Goal: Task Accomplishment & Management: Use online tool/utility

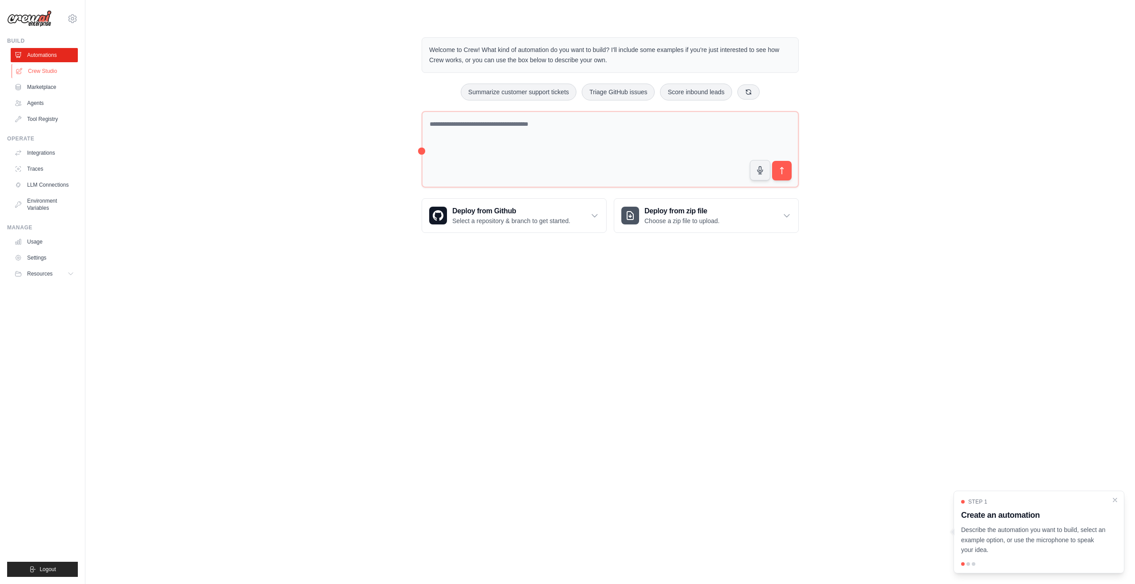
click at [37, 67] on link "Crew Studio" at bounding box center [45, 71] width 67 height 14
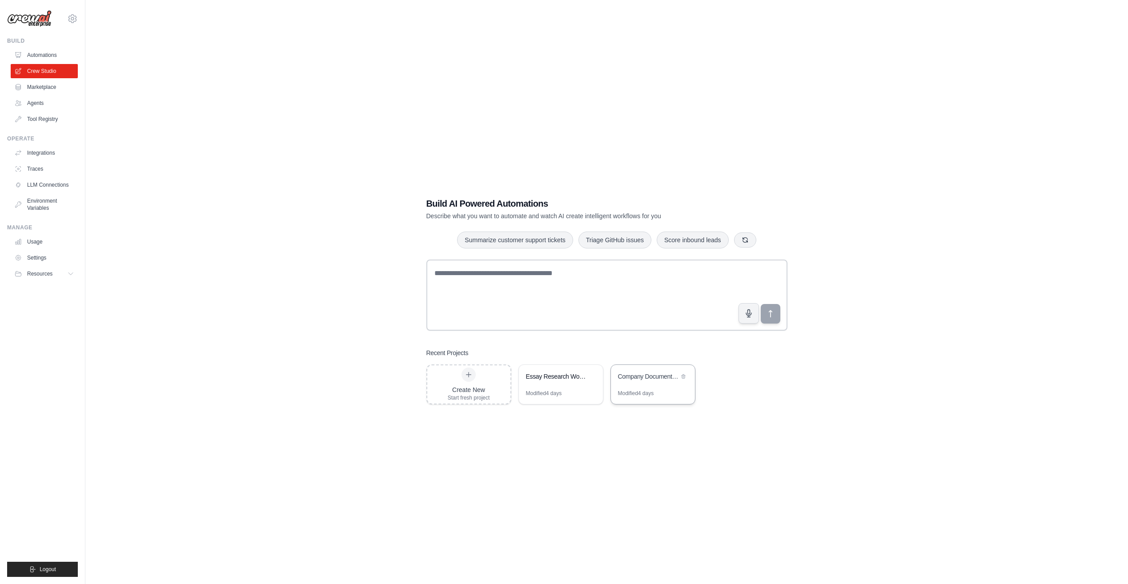
click at [636, 402] on div "Modified 4 days" at bounding box center [653, 397] width 84 height 14
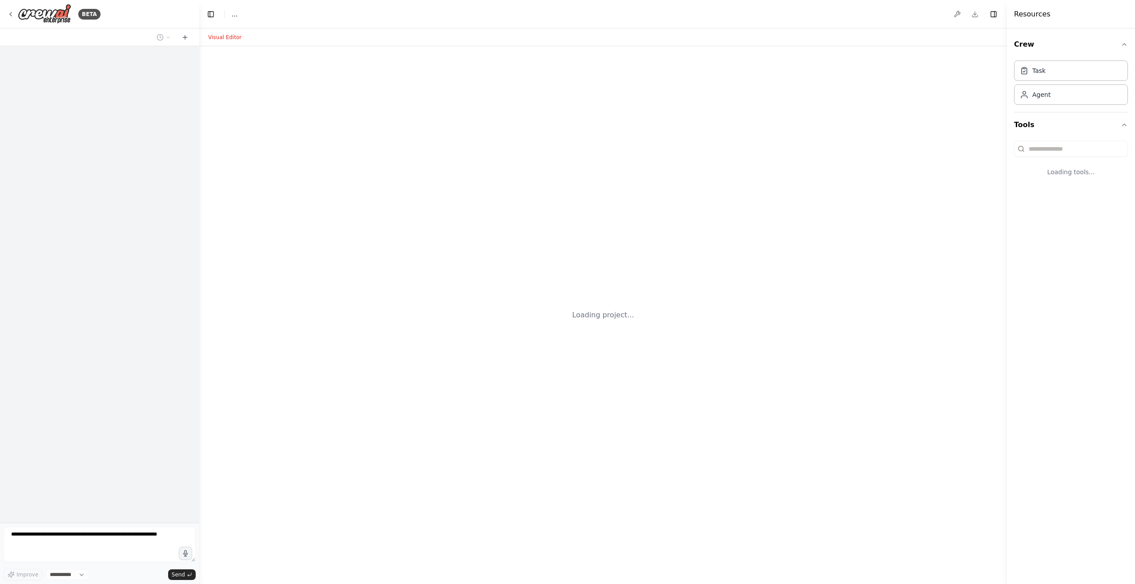
select select "****"
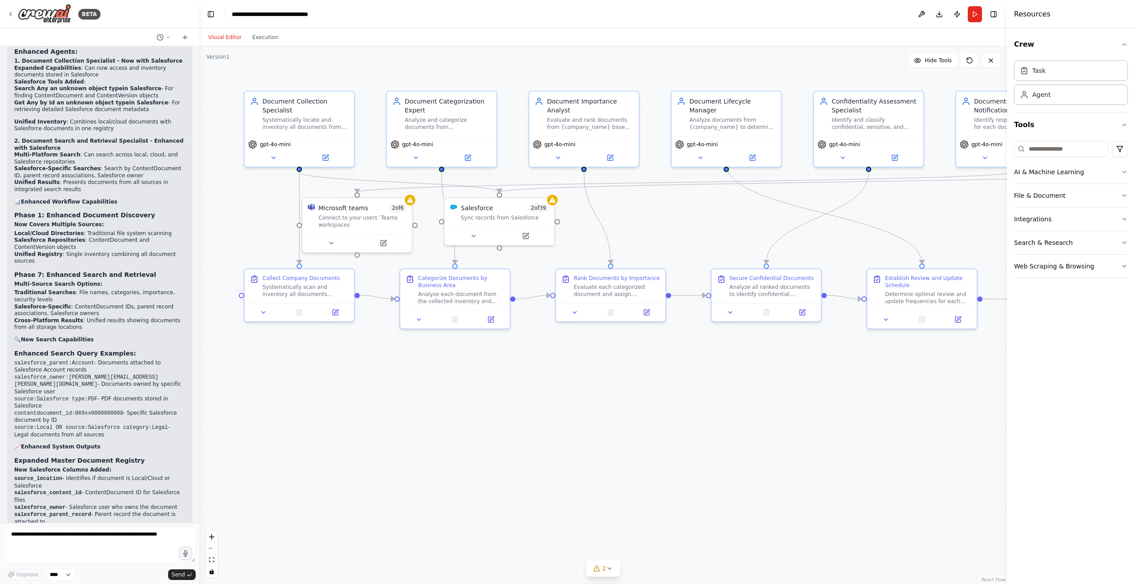
scroll to position [9321, 0]
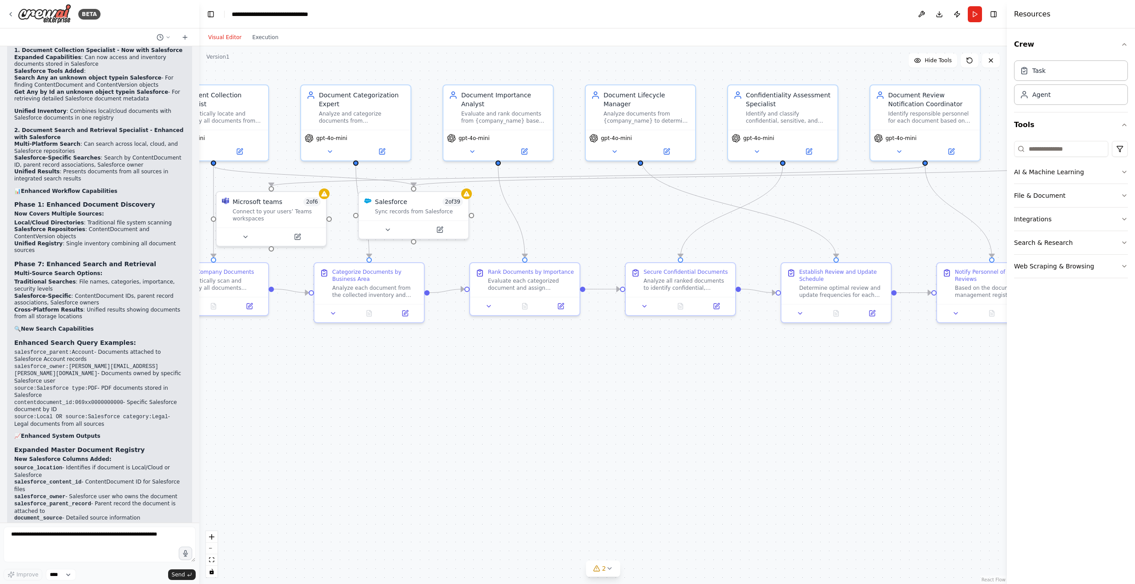
drag, startPoint x: 788, startPoint y: 368, endPoint x: 726, endPoint y: 374, distance: 61.7
click at [726, 374] on div ".deletable-edge-delete-btn { width: 20px; height: 20px; border: 0px solid #ffff…" at bounding box center [603, 315] width 808 height 538
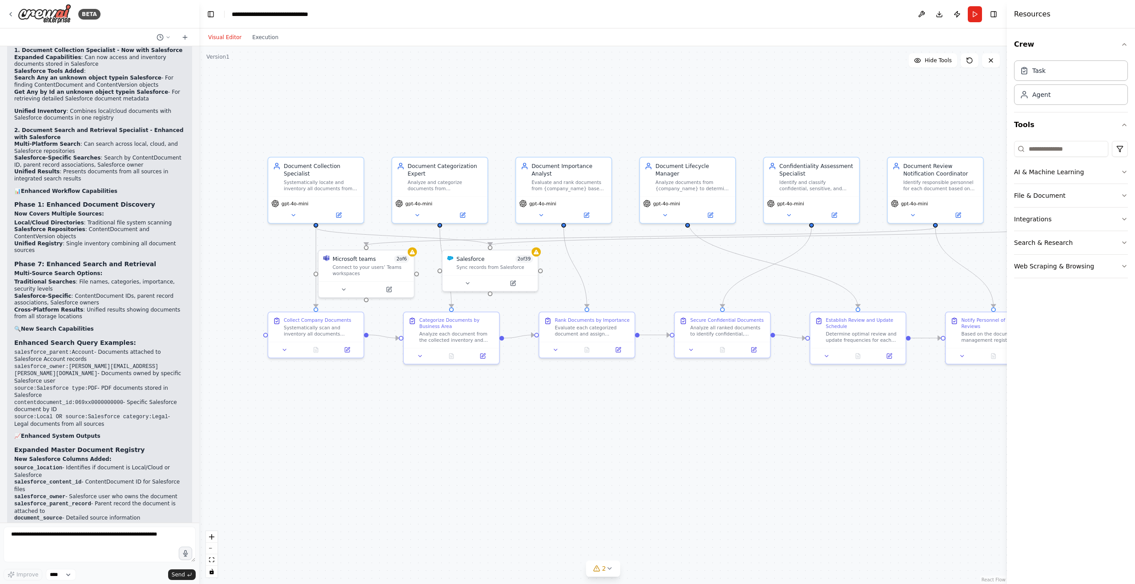
drag, startPoint x: 752, startPoint y: 387, endPoint x: 811, endPoint y: 420, distance: 67.1
click at [811, 420] on div ".deletable-edge-delete-btn { width: 20px; height: 20px; border: 0px solid #ffff…" at bounding box center [603, 315] width 808 height 538
click at [974, 12] on button "Run" at bounding box center [975, 14] width 14 height 16
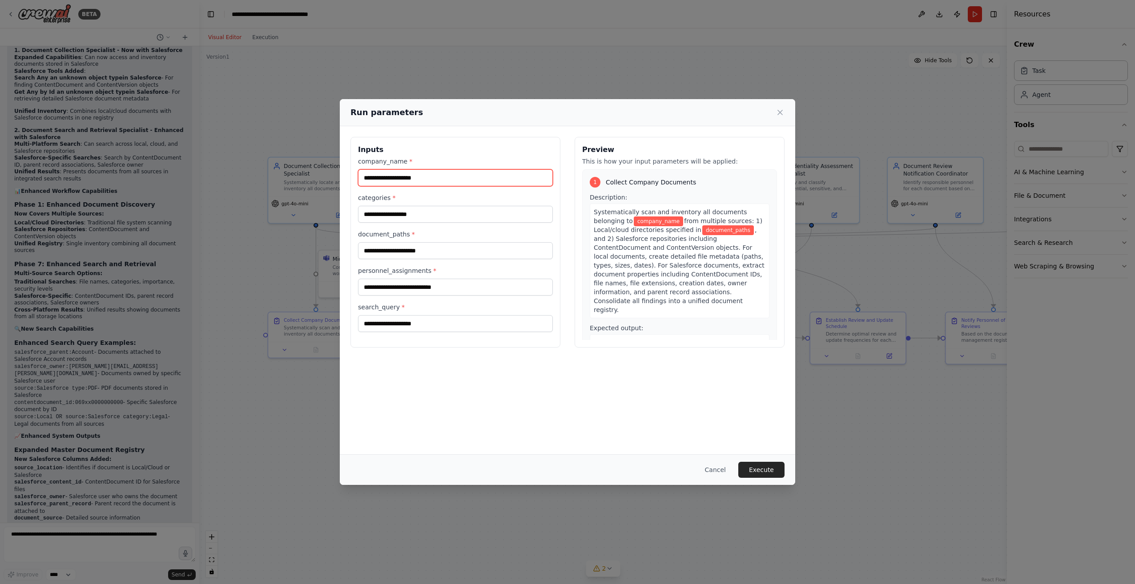
click at [423, 177] on input "company_name *" at bounding box center [455, 177] width 195 height 17
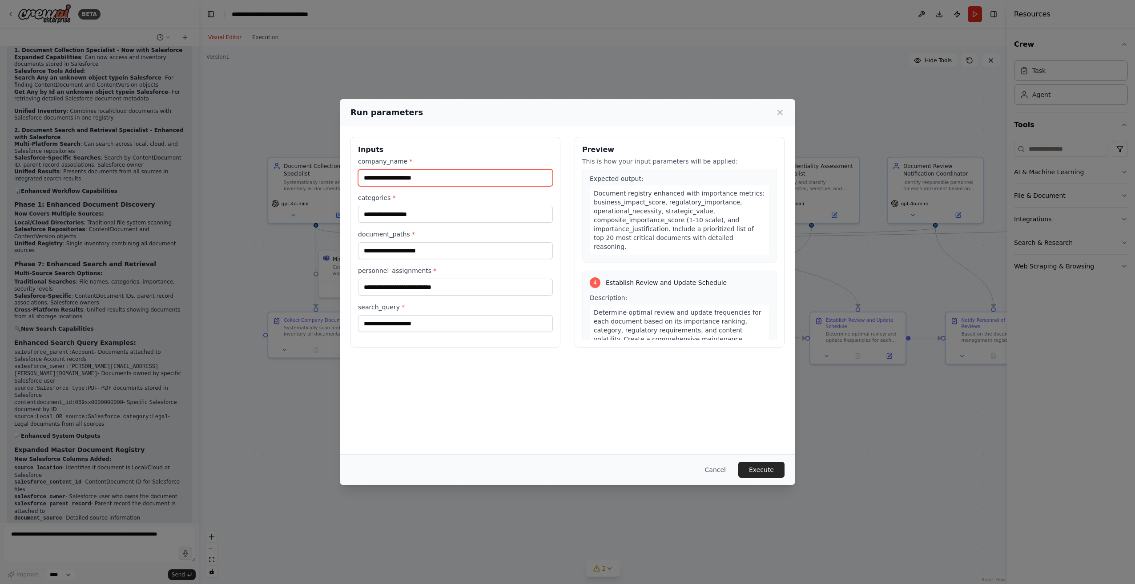
scroll to position [623, 0]
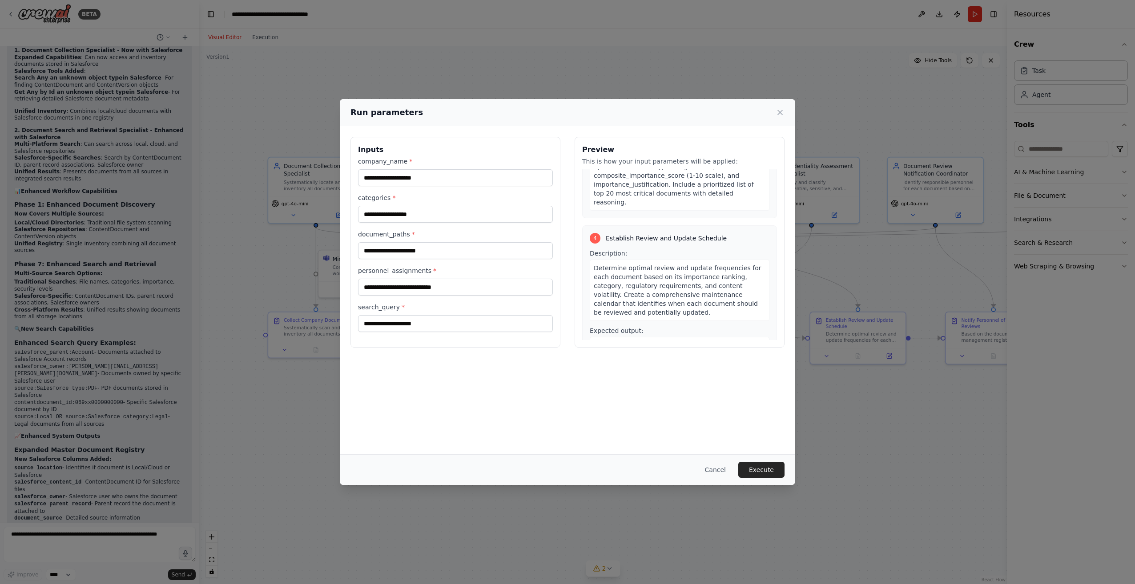
drag, startPoint x: 686, startPoint y: 274, endPoint x: 607, endPoint y: 272, distance: 79.6
click at [608, 327] on span "Expected output:" at bounding box center [617, 330] width 54 height 7
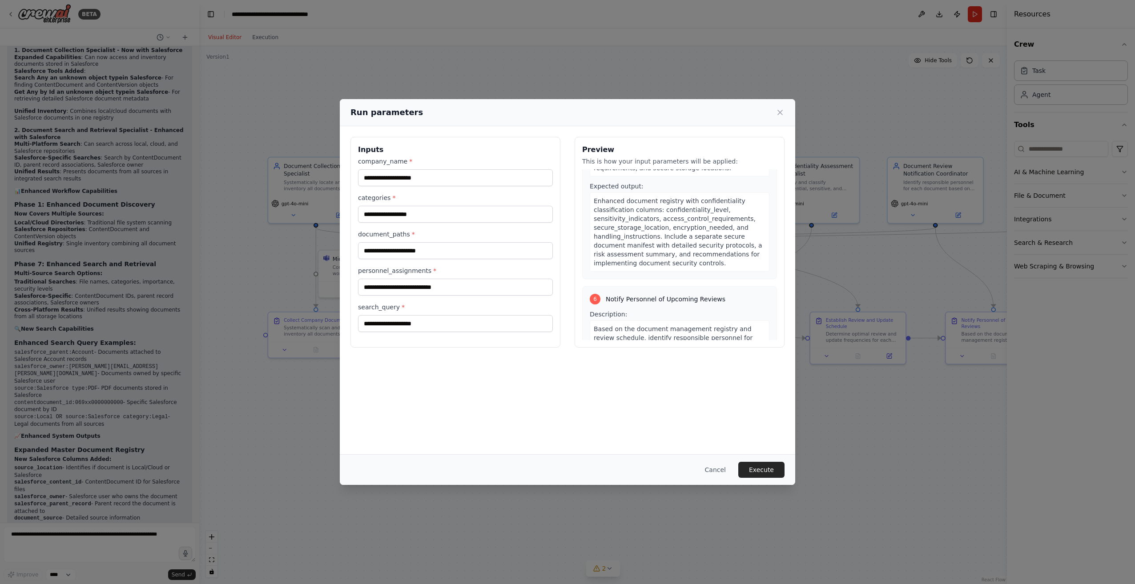
scroll to position [1023, 0]
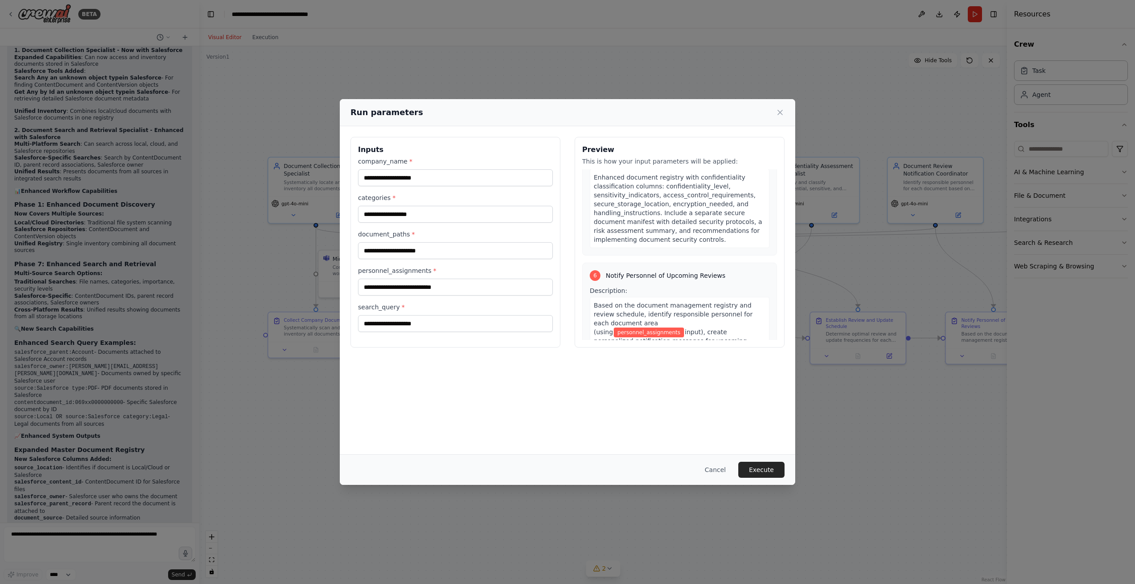
drag, startPoint x: 689, startPoint y: 235, endPoint x: 678, endPoint y: 225, distance: 14.5
click at [679, 286] on div "Description: Based on the document management registry and review schedule, ide…" at bounding box center [680, 340] width 180 height 108
click at [779, 114] on icon at bounding box center [780, 112] width 9 height 9
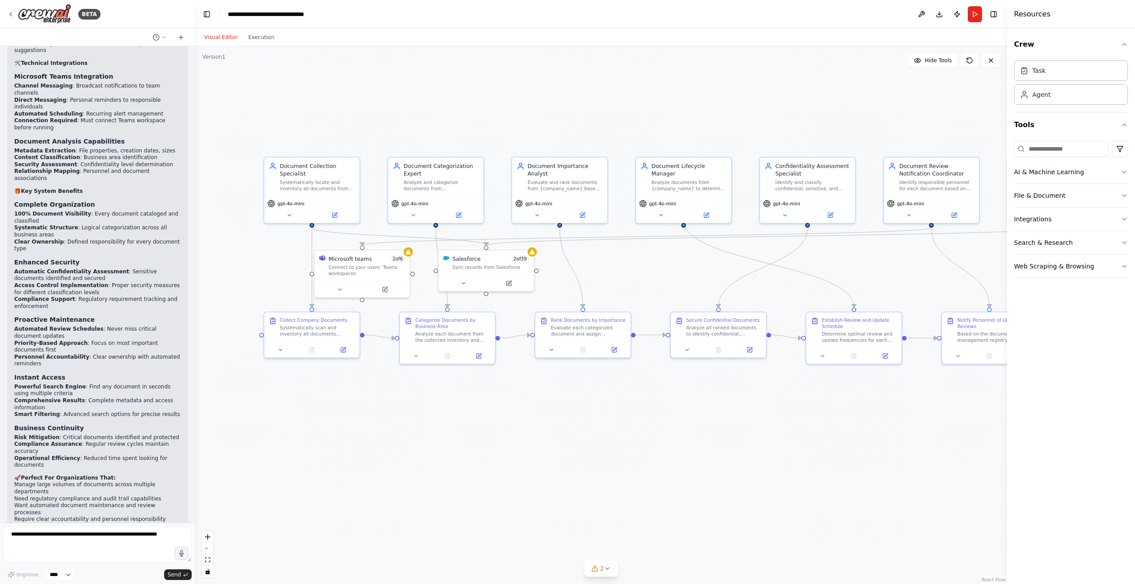
scroll to position [8235, 0]
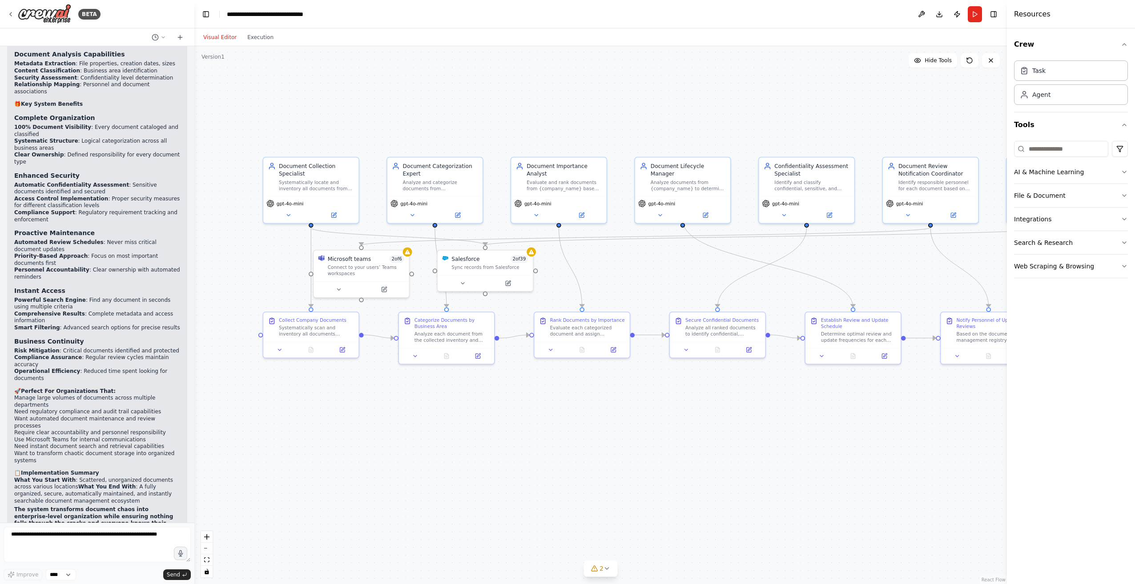
click at [194, 447] on div "BETA i would like to build an automation that collates all documents of a compa…" at bounding box center [567, 292] width 1135 height 584
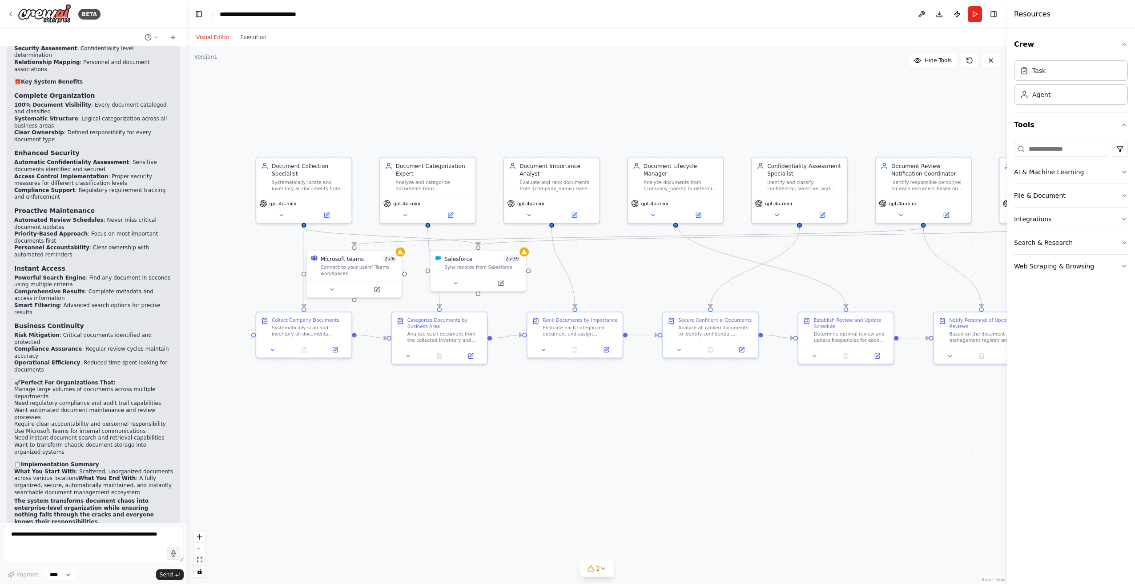
drag, startPoint x: 192, startPoint y: 451, endPoint x: 188, endPoint y: 428, distance: 23.1
click at [187, 428] on div "BETA i would like to build an automation that collates all documents of a compa…" at bounding box center [567, 292] width 1135 height 584
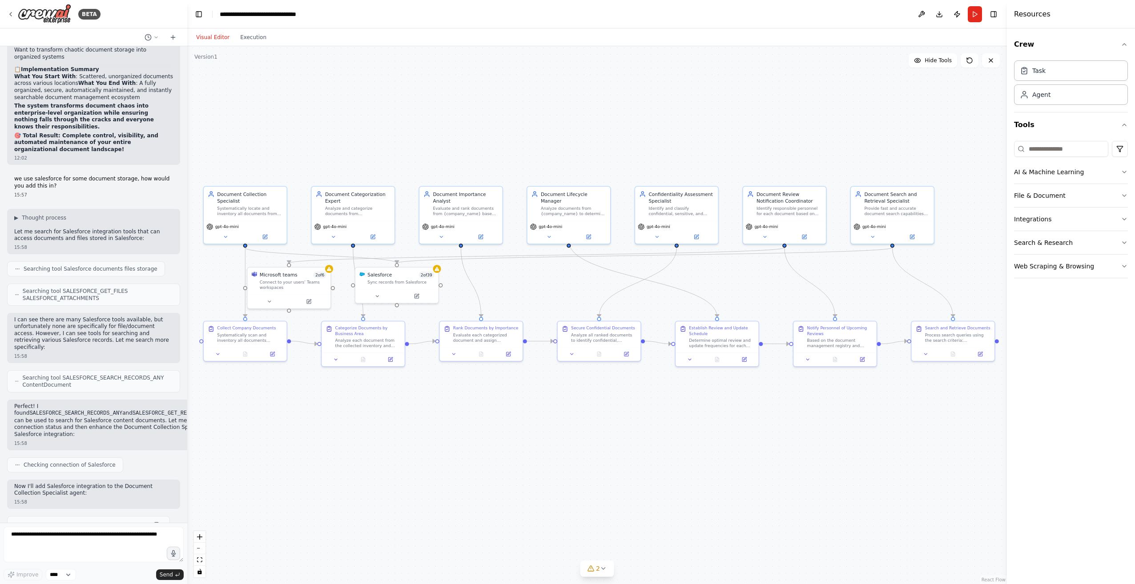
drag, startPoint x: 230, startPoint y: 310, endPoint x: 186, endPoint y: 304, distance: 44.5
click at [186, 304] on div "BETA i would like to build an automation that collates all documents of a compa…" at bounding box center [567, 292] width 1135 height 584
click at [829, 475] on div ".deletable-edge-delete-btn { width: 20px; height: 20px; border: 0px solid #ffff…" at bounding box center [597, 315] width 820 height 538
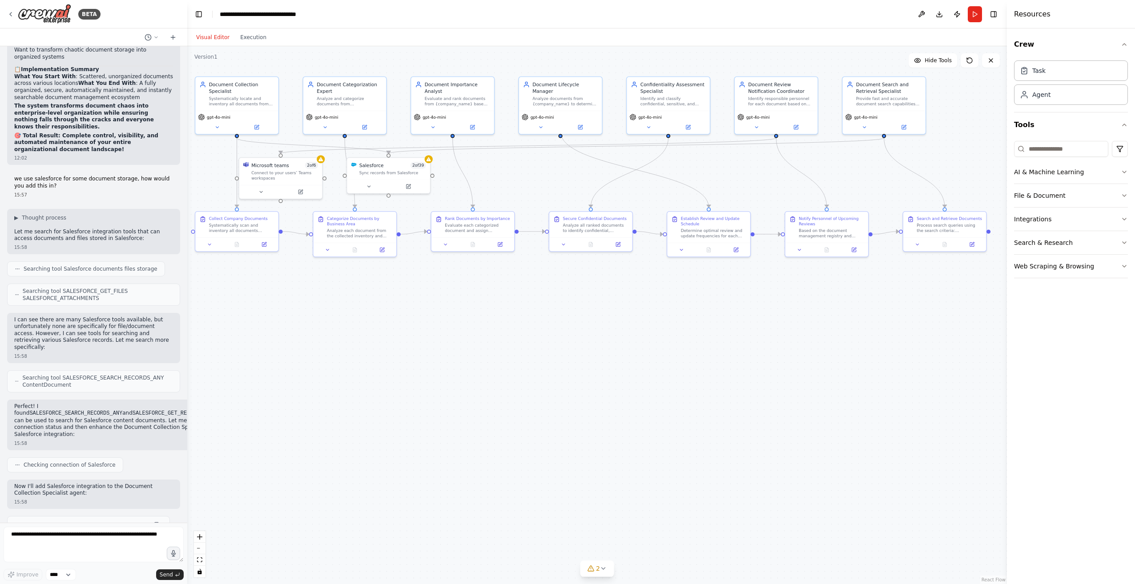
drag, startPoint x: 682, startPoint y: 530, endPoint x: 674, endPoint y: 420, distance: 110.6
click at [674, 420] on div ".deletable-edge-delete-btn { width: 20px; height: 20px; border: 0px solid #ffff…" at bounding box center [597, 315] width 820 height 538
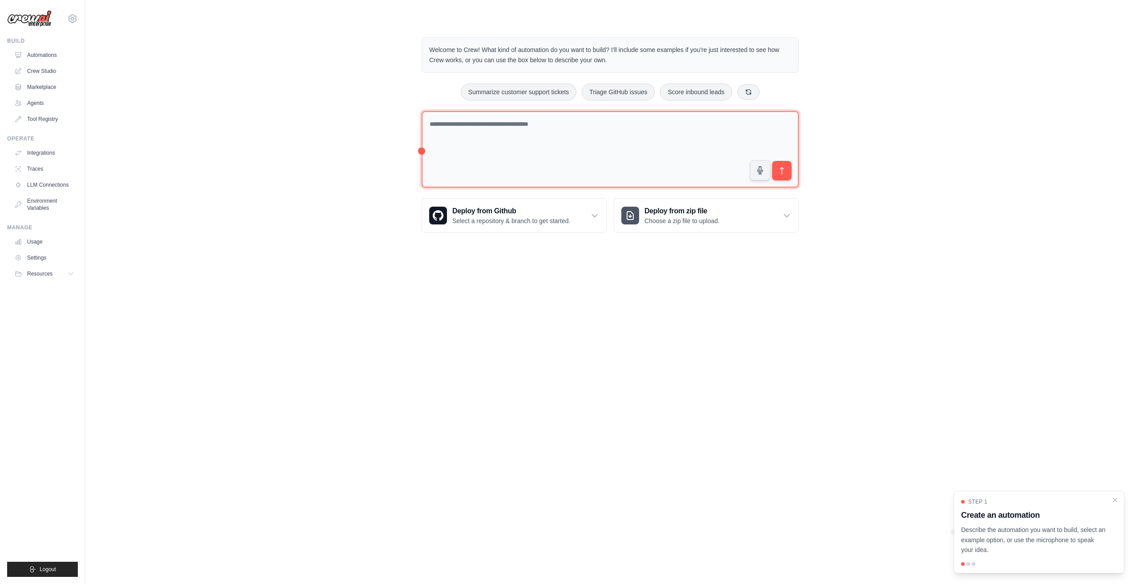
click at [535, 131] on textarea at bounding box center [610, 149] width 377 height 77
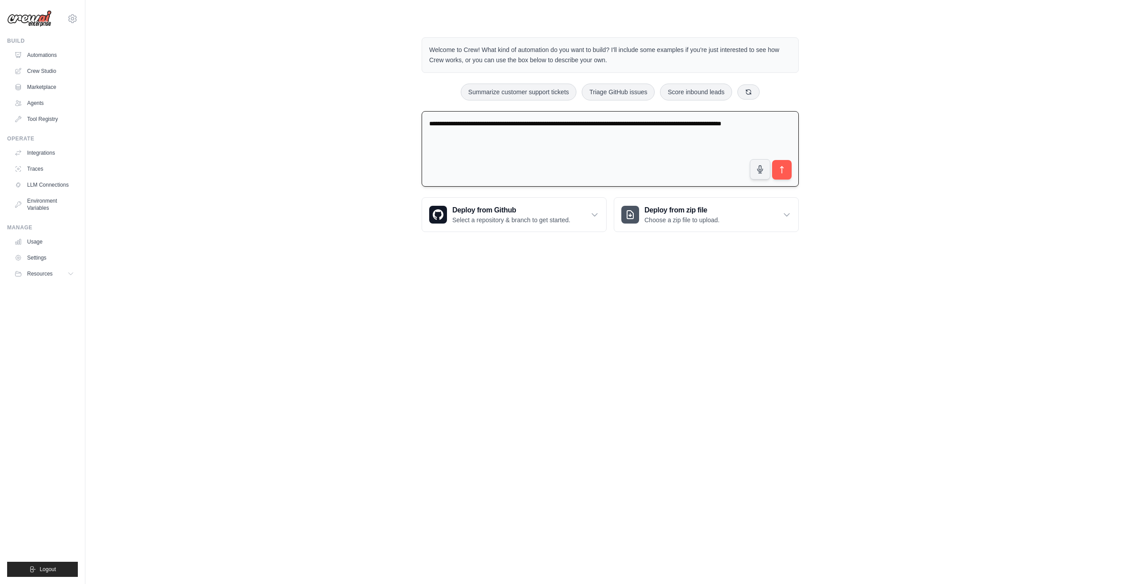
drag, startPoint x: 738, startPoint y: 122, endPoint x: 727, endPoint y: 127, distance: 12.1
click at [727, 127] on textarea "**********" at bounding box center [610, 149] width 377 height 76
click at [465, 135] on textarea "**********" at bounding box center [610, 149] width 377 height 76
click at [502, 133] on textarea "**********" at bounding box center [610, 149] width 377 height 76
click at [547, 132] on textarea "**********" at bounding box center [610, 149] width 377 height 76
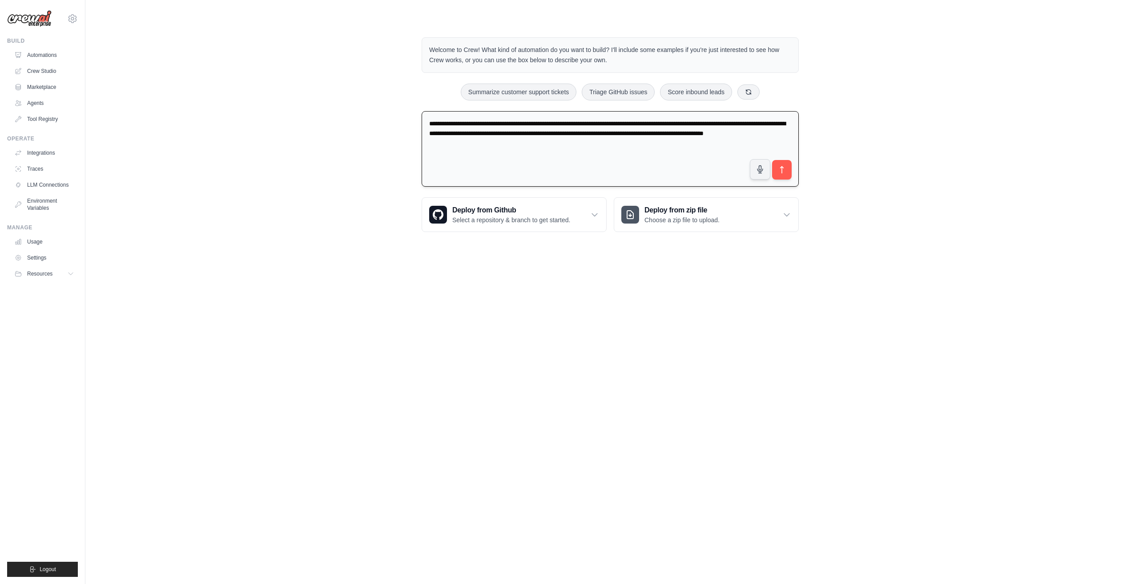
type textarea "**********"
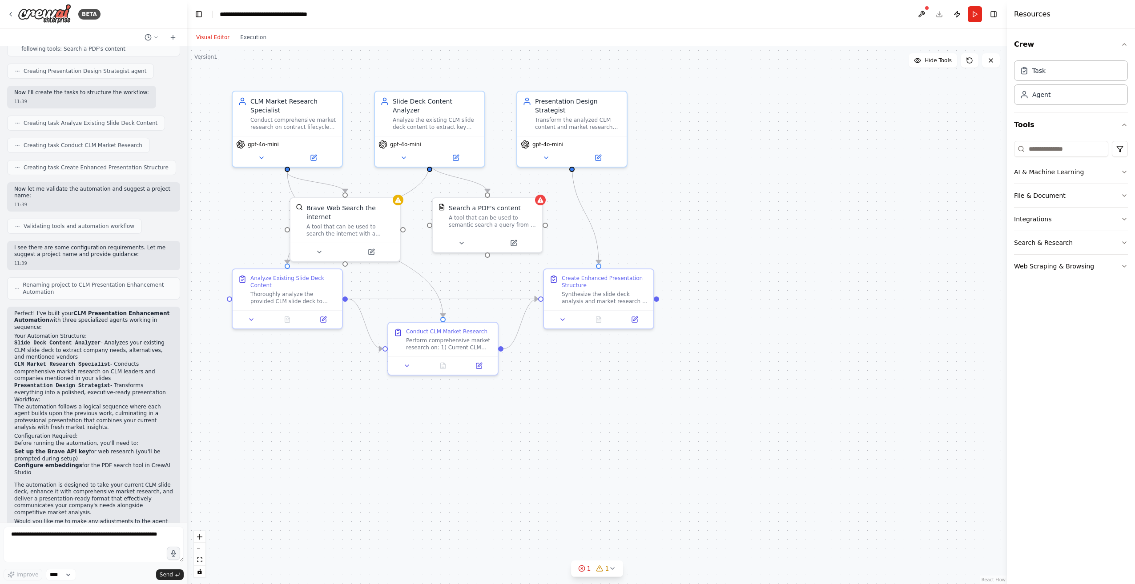
scroll to position [355, 0]
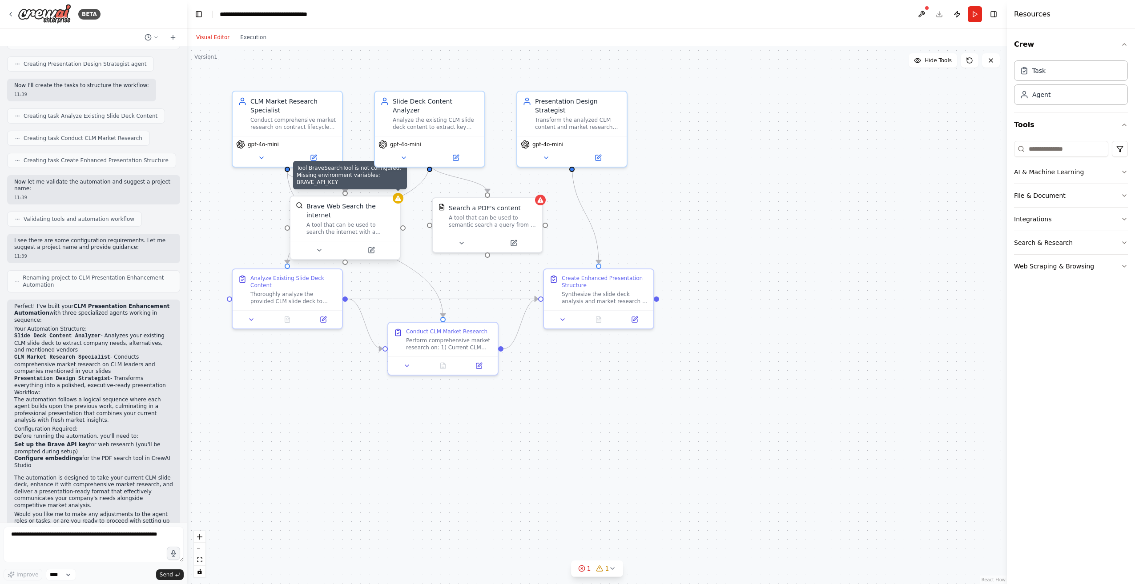
click at [400, 201] on icon at bounding box center [398, 198] width 6 height 5
click at [593, 569] on div "1 1" at bounding box center [593, 568] width 31 height 9
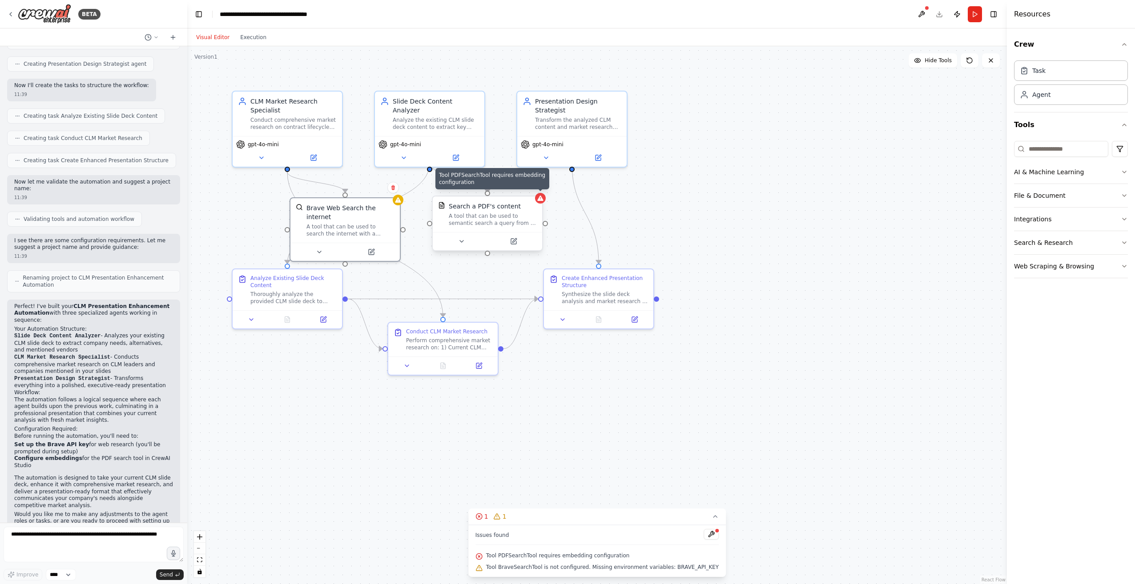
click at [539, 203] on div at bounding box center [540, 198] width 11 height 11
click at [85, 455] on li "Configure embeddings for the PDF search tool in CrewAI Studio" at bounding box center [93, 462] width 159 height 14
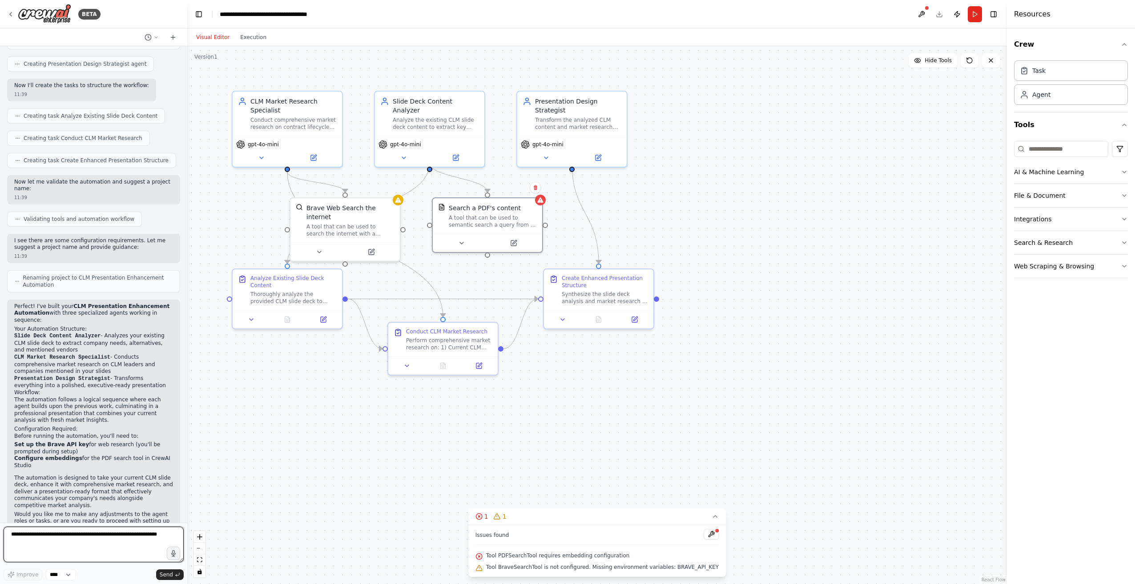
click at [114, 531] on textarea at bounding box center [94, 545] width 180 height 36
click at [914, 13] on header "**********" at bounding box center [597, 14] width 820 height 28
click at [922, 15] on button at bounding box center [921, 14] width 14 height 16
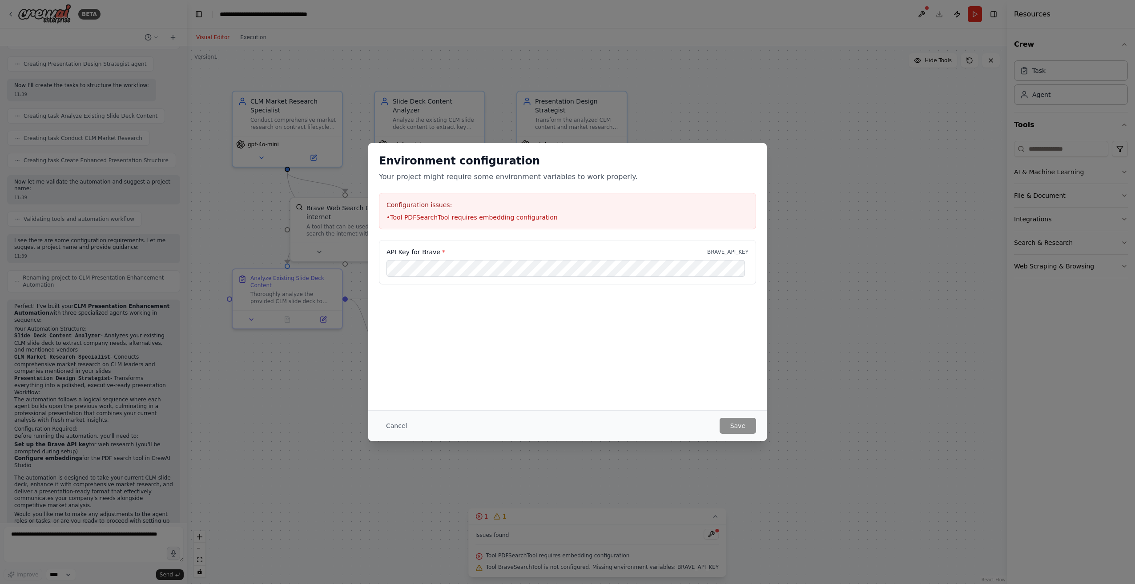
click at [609, 303] on div "API Key for Brave * BRAVE_API_KEY" at bounding box center [567, 284] width 399 height 89
click at [403, 423] on button "Cancel" at bounding box center [396, 426] width 35 height 16
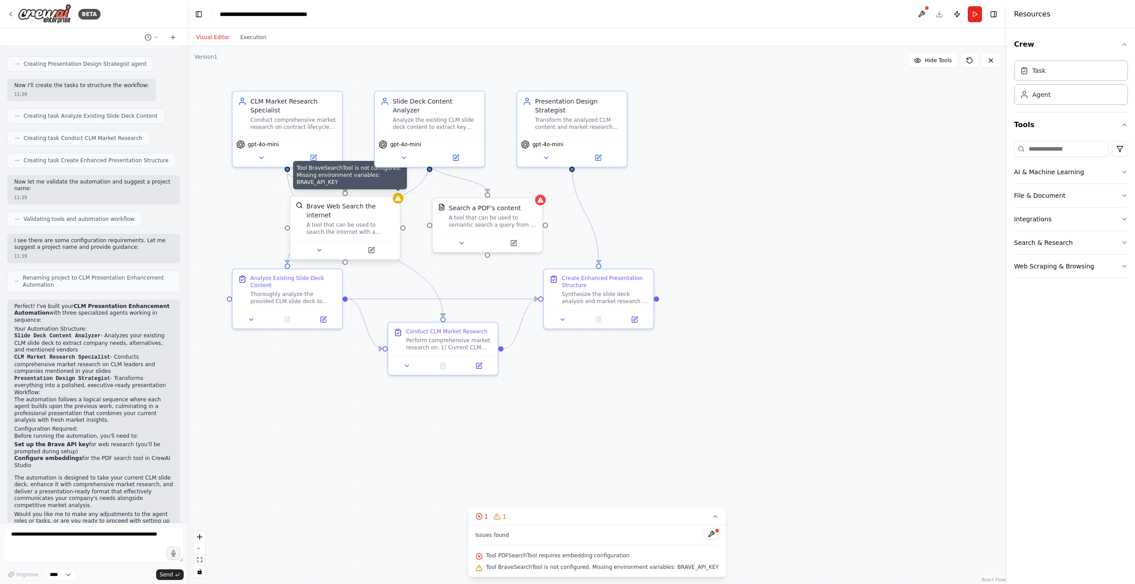
click at [398, 203] on div at bounding box center [398, 198] width 11 height 11
click at [349, 221] on div "A tool that can be used to search the internet with a search_query." at bounding box center [350, 228] width 88 height 14
click at [322, 247] on icon at bounding box center [319, 250] width 7 height 7
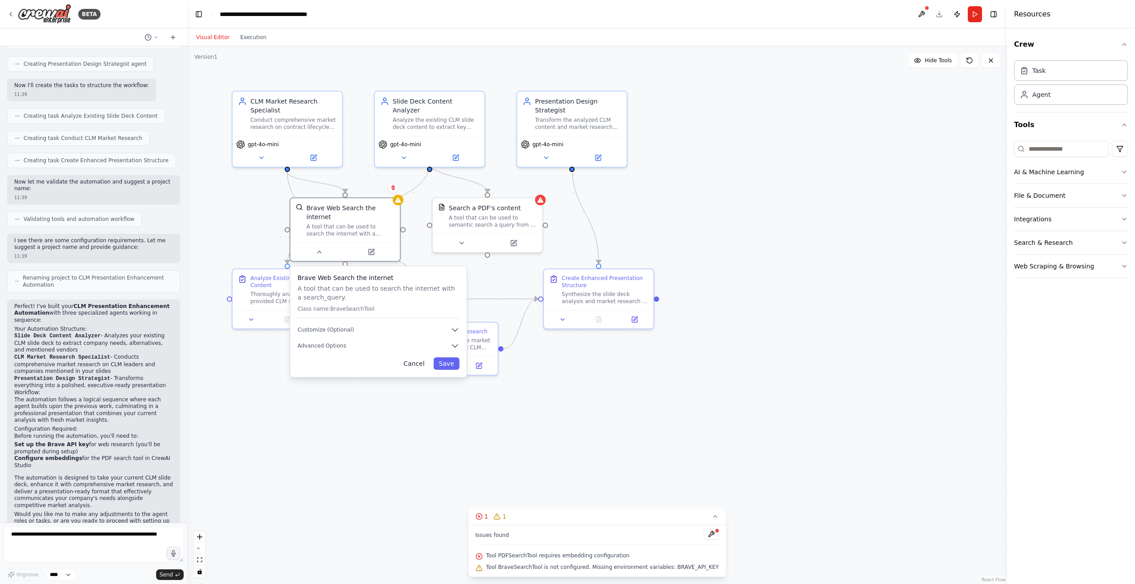
click at [418, 358] on button "Cancel" at bounding box center [414, 364] width 32 height 12
click at [922, 13] on button at bounding box center [921, 14] width 14 height 16
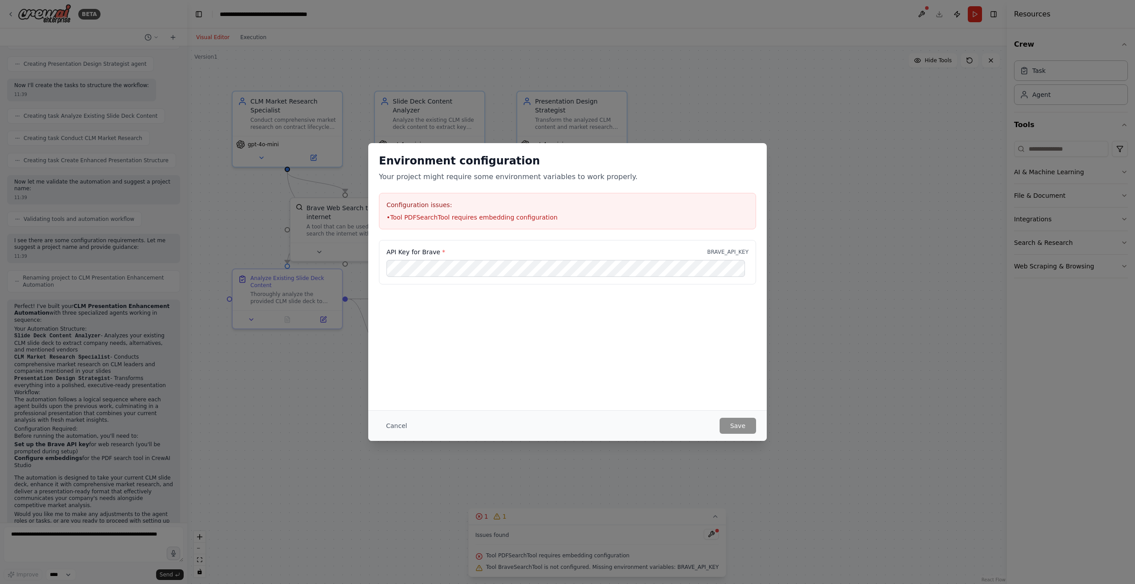
click at [447, 219] on li "• Tool PDFSearchTool requires embedding configuration" at bounding box center [567, 217] width 362 height 9
click at [394, 424] on button "Cancel" at bounding box center [396, 426] width 35 height 16
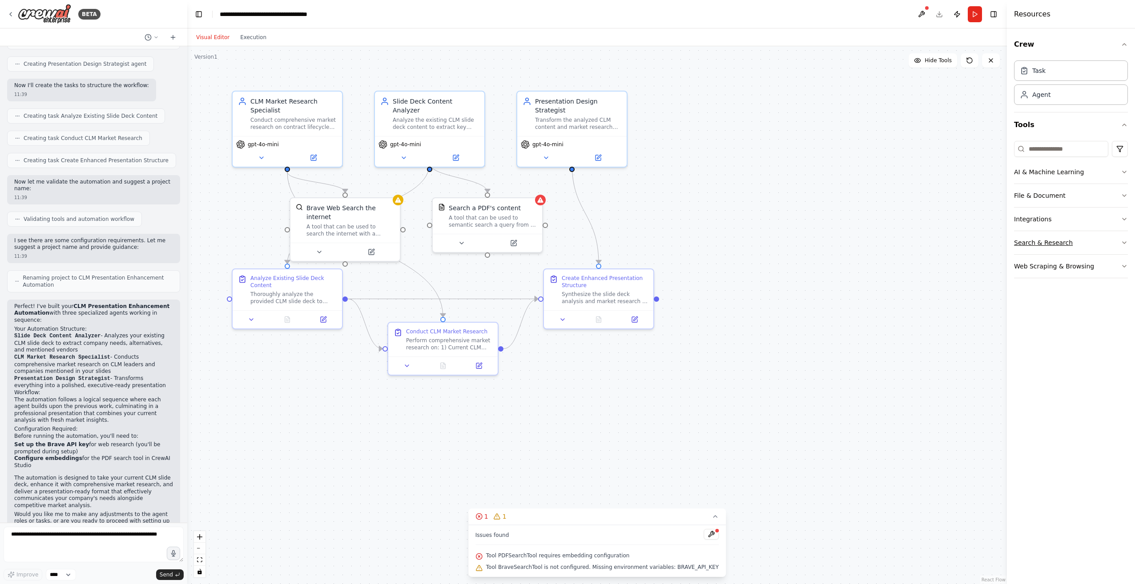
click at [1070, 237] on button "Search & Research" at bounding box center [1071, 242] width 114 height 23
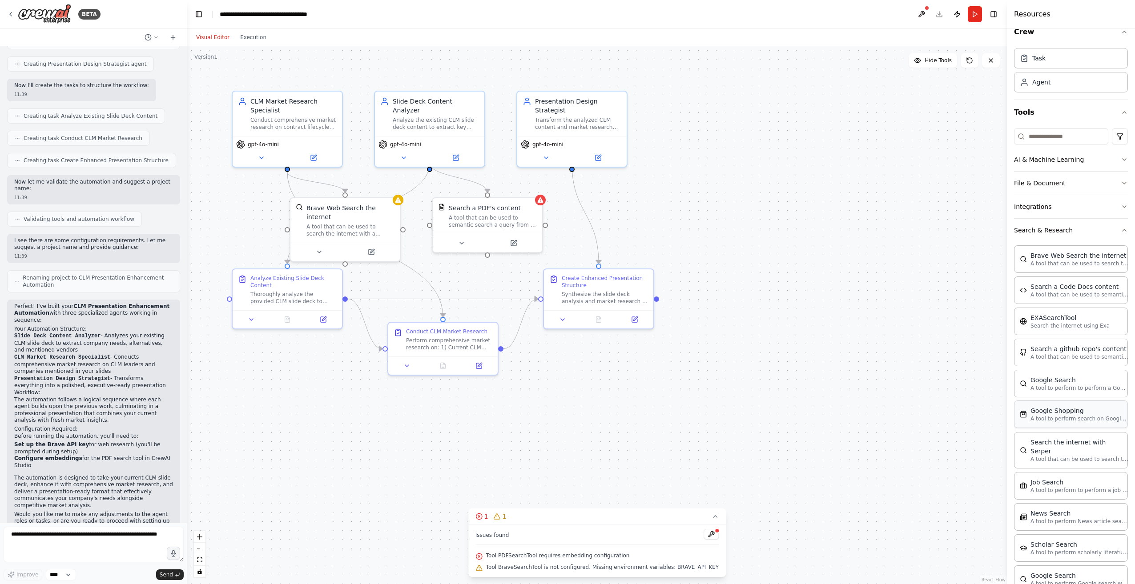
scroll to position [0, 0]
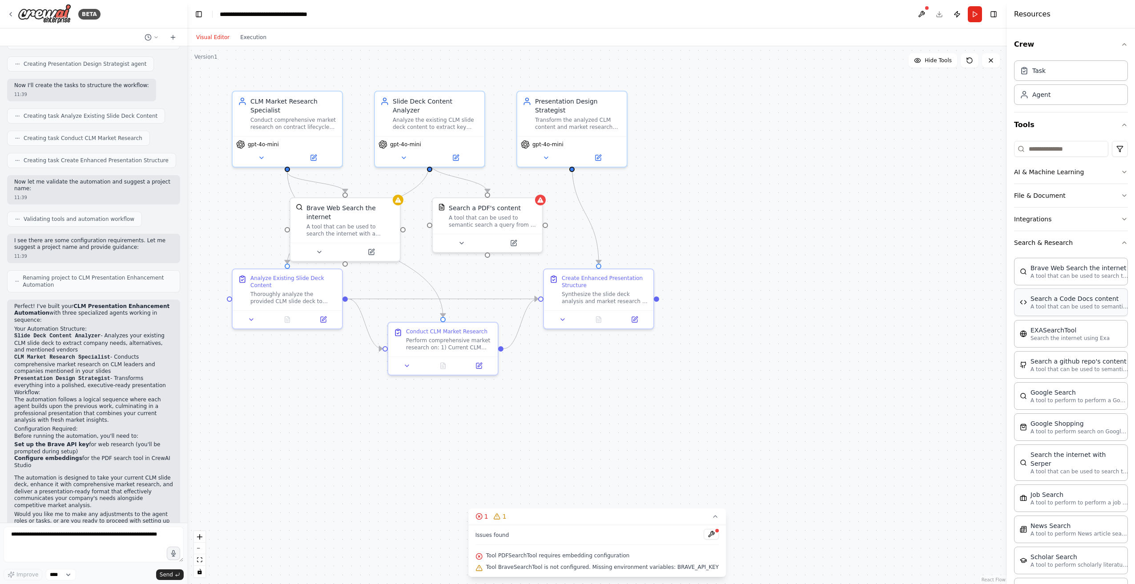
click at [1073, 307] on p "A tool that can be used to semantic search a query from a Code Docs content." at bounding box center [1080, 306] width 98 height 7
click at [1064, 190] on button "File & Document" at bounding box center [1071, 195] width 114 height 23
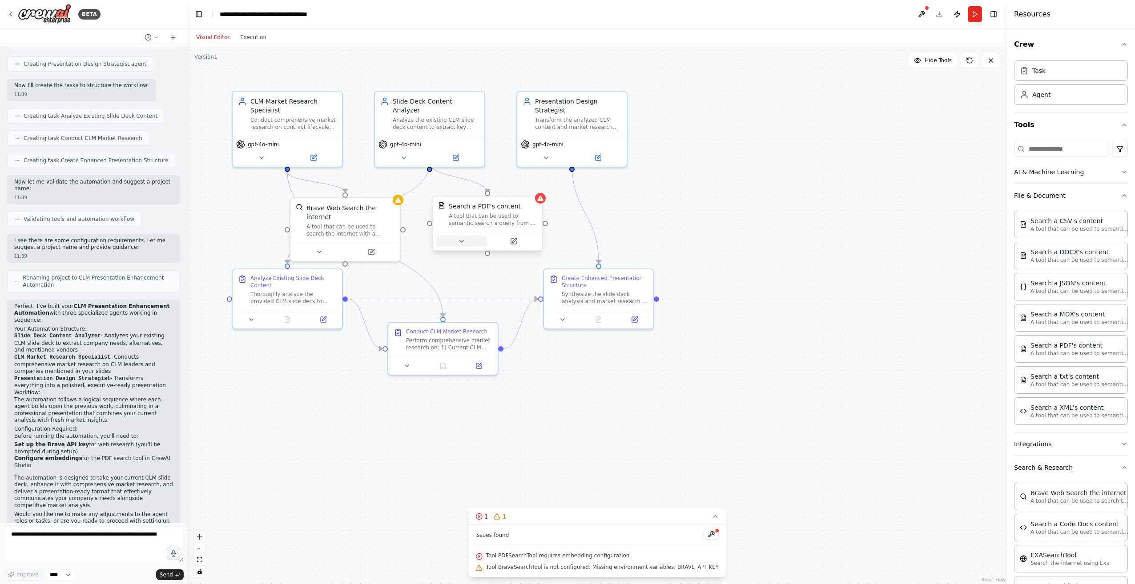
click at [466, 246] on button at bounding box center [461, 241] width 50 height 11
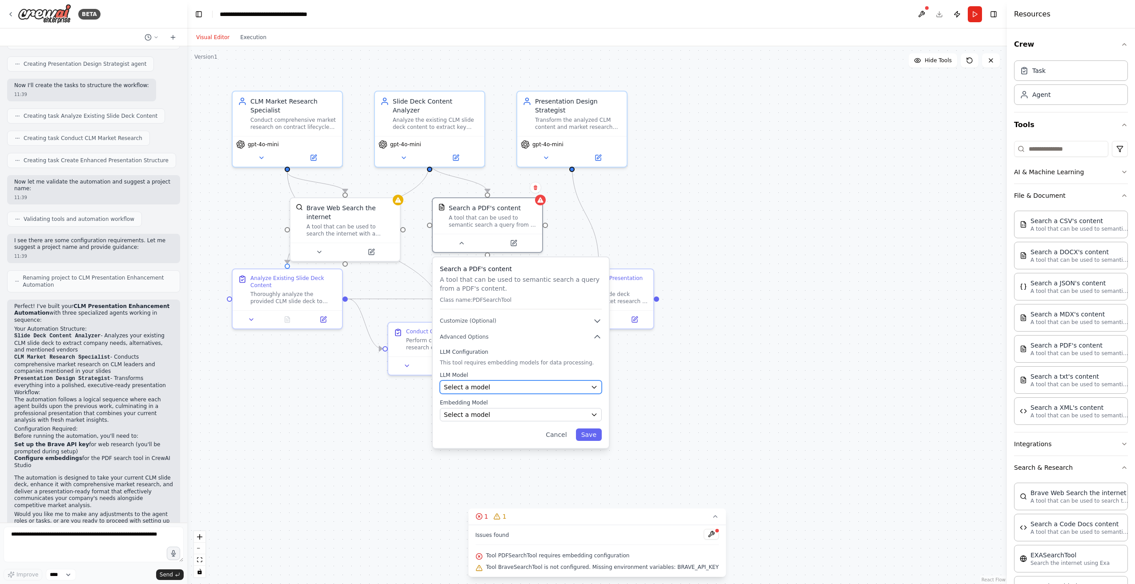
click at [497, 386] on div "Select a model" at bounding box center [515, 387] width 143 height 9
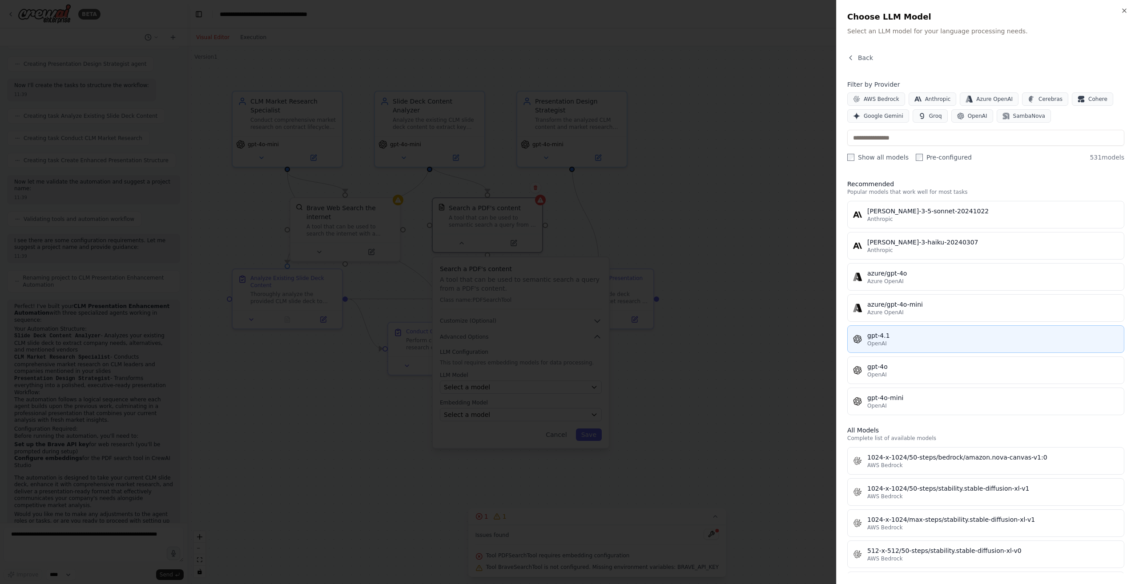
click at [914, 349] on button "gpt-4.1 OpenAI" at bounding box center [985, 340] width 277 height 28
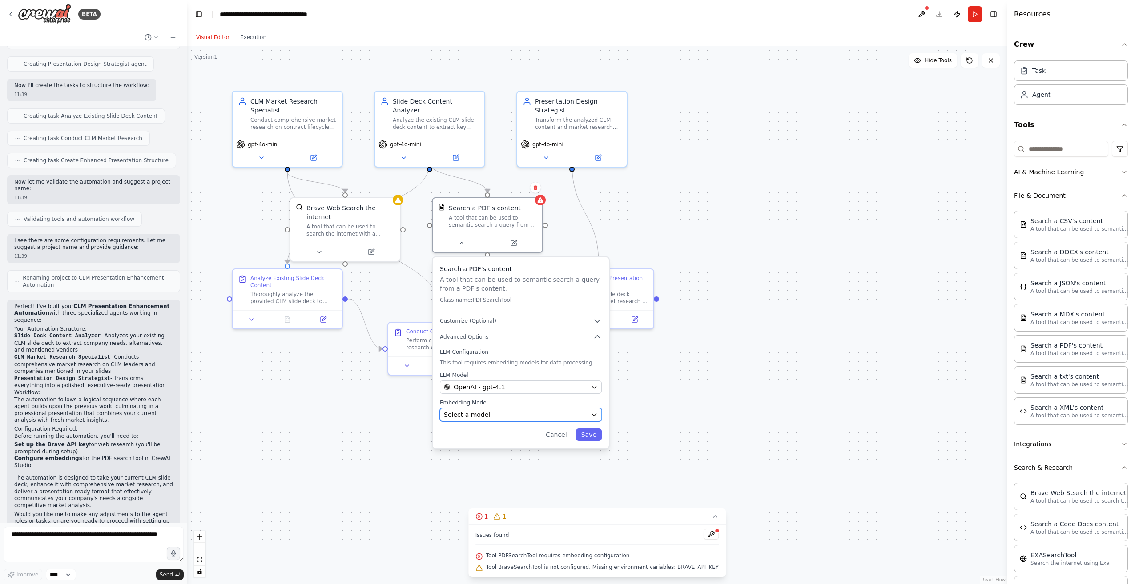
click at [516, 410] on button "Select a model" at bounding box center [521, 414] width 162 height 13
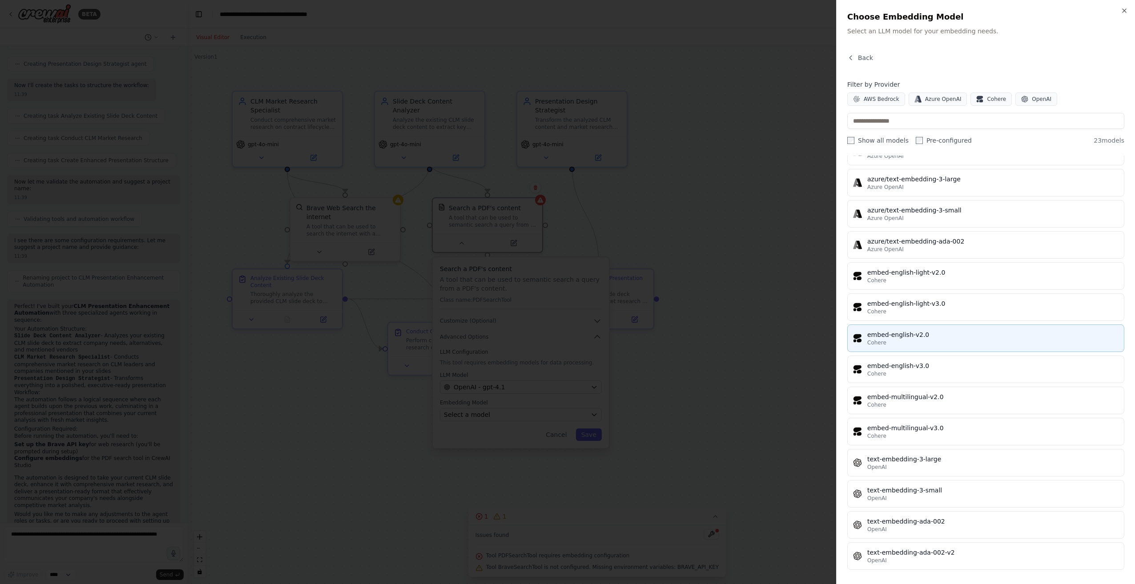
scroll to position [330, 0]
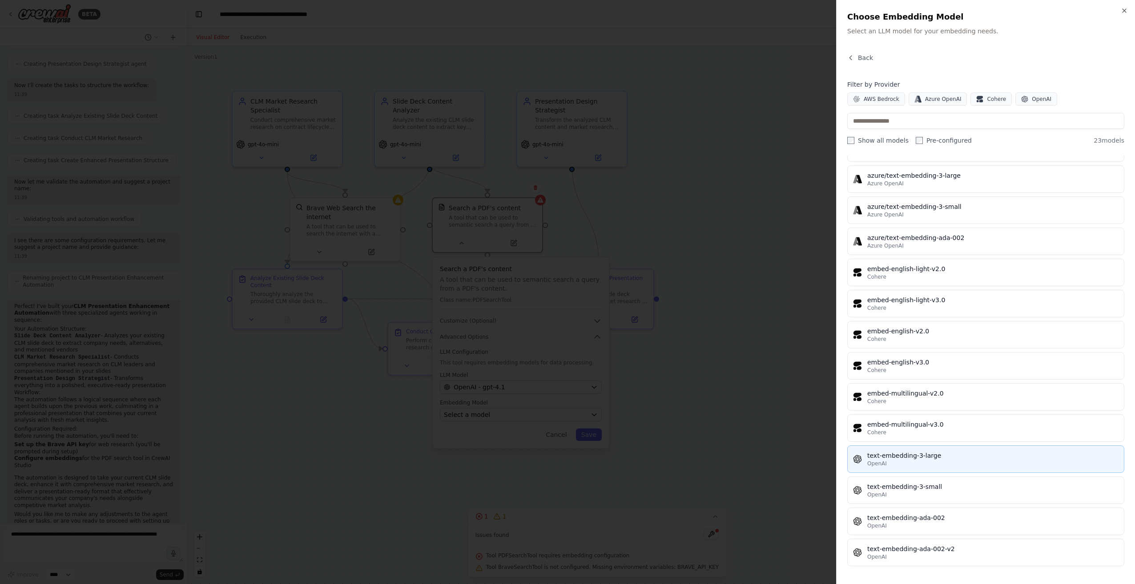
click at [954, 466] on div "OpenAI" at bounding box center [992, 463] width 251 height 7
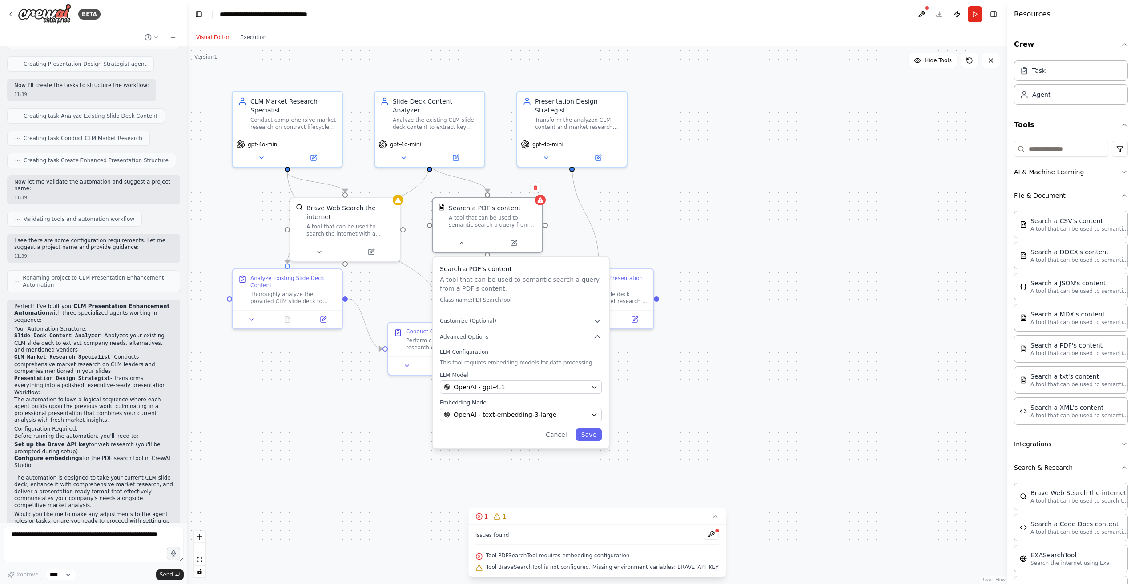
click at [476, 330] on div "Search a PDF's content A tool that can be used to semantic search a query from …" at bounding box center [521, 353] width 176 height 191
click at [598, 325] on icon "button" at bounding box center [597, 321] width 9 height 9
click at [590, 463] on button "Save" at bounding box center [593, 460] width 26 height 12
click at [600, 458] on button "Save" at bounding box center [593, 460] width 26 height 12
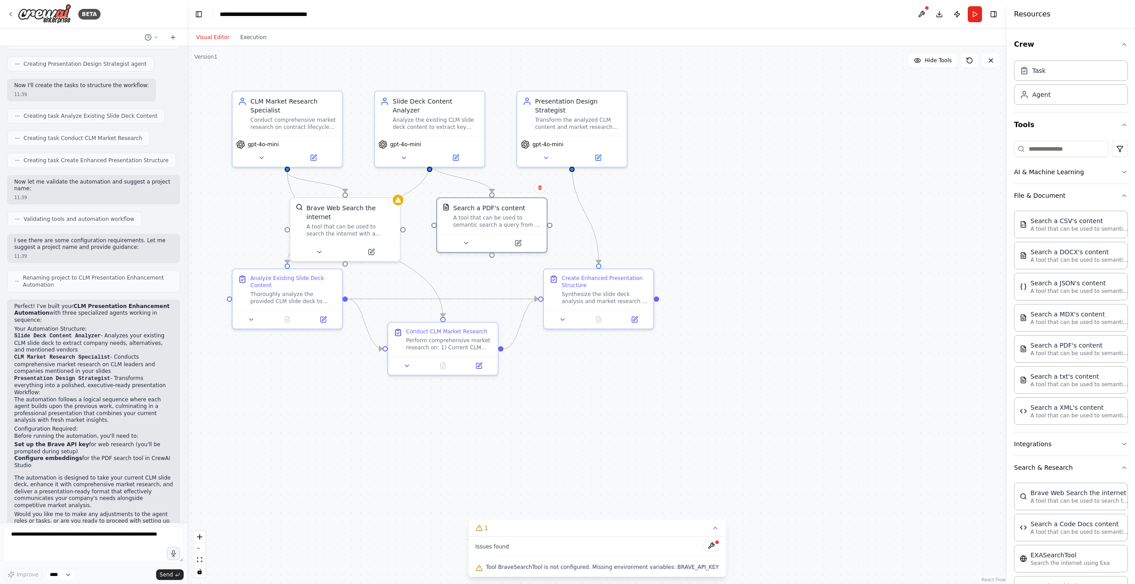
click at [673, 232] on div ".deletable-edge-delete-btn { width: 20px; height: 20px; border: 0px solid #ffff…" at bounding box center [597, 315] width 820 height 538
click at [399, 201] on icon at bounding box center [398, 198] width 6 height 5
click at [327, 245] on button at bounding box center [319, 250] width 50 height 11
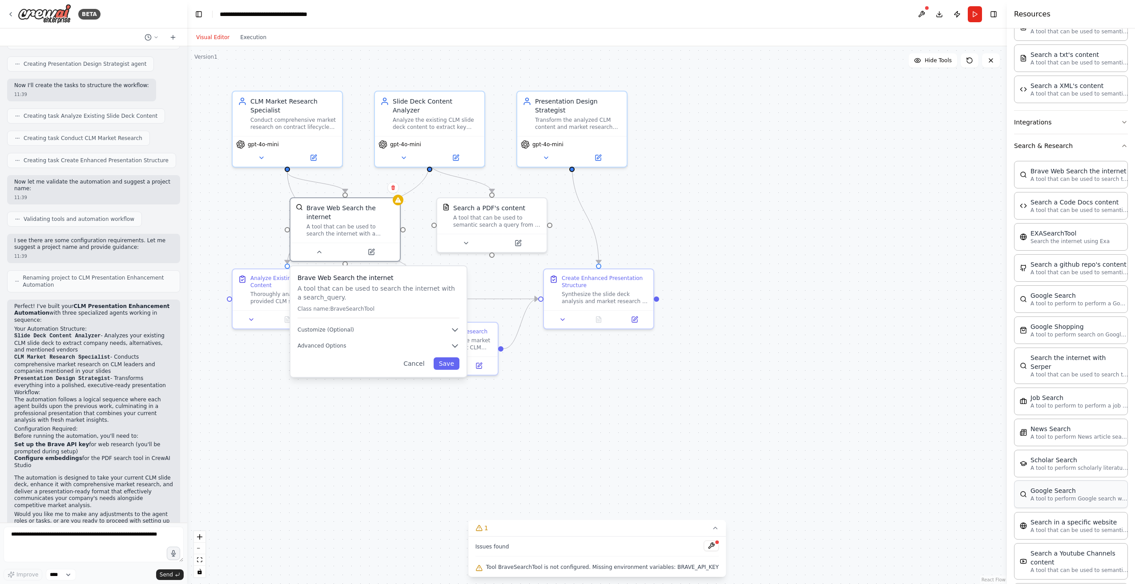
scroll to position [385, 0]
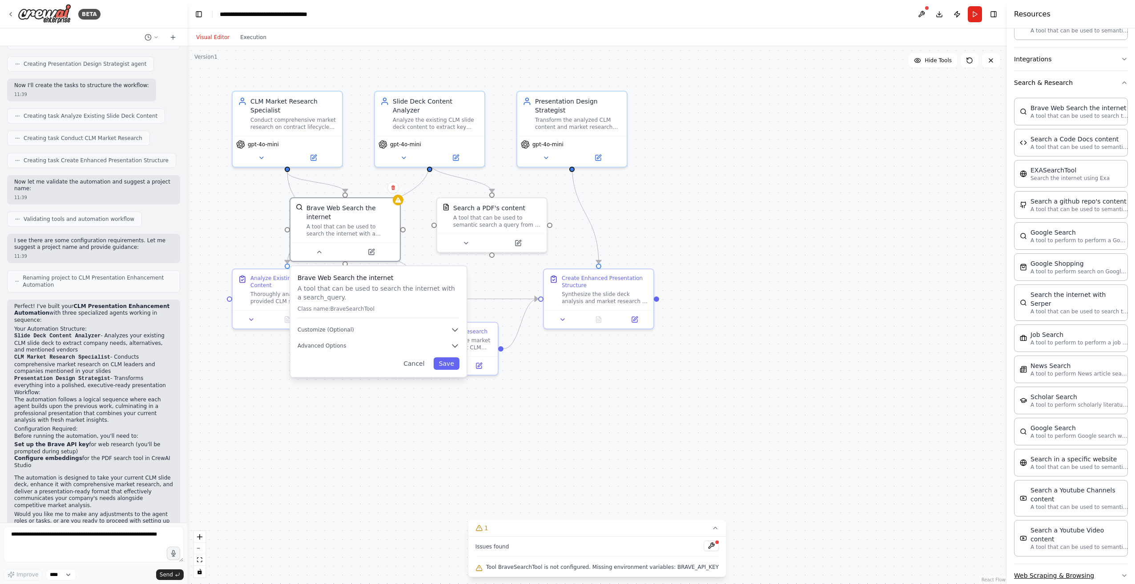
click at [1036, 564] on button "Web Scraping & Browsing" at bounding box center [1071, 575] width 114 height 23
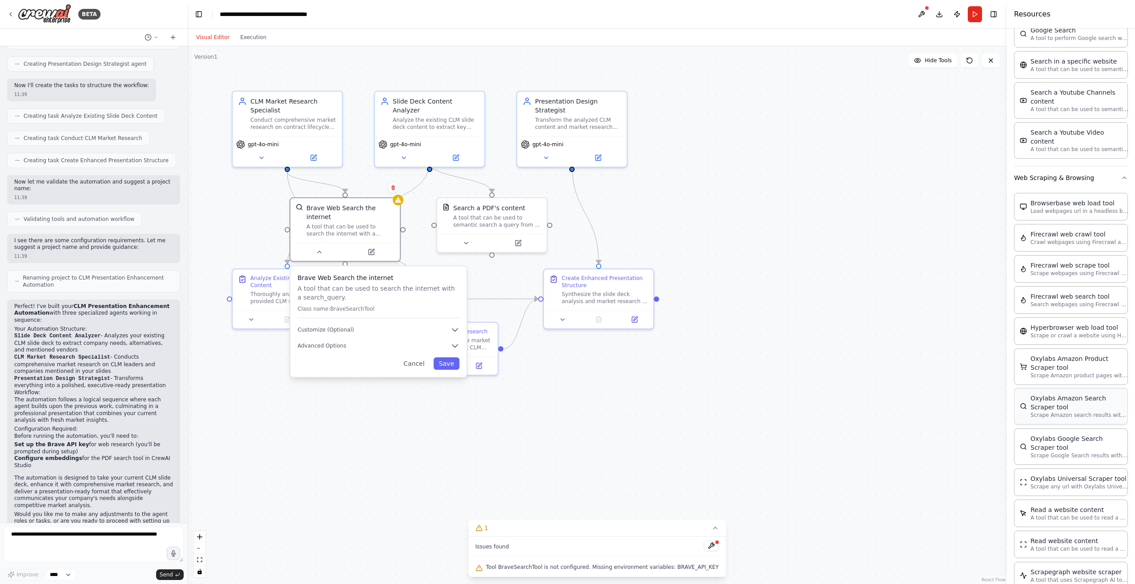
scroll to position [855, 0]
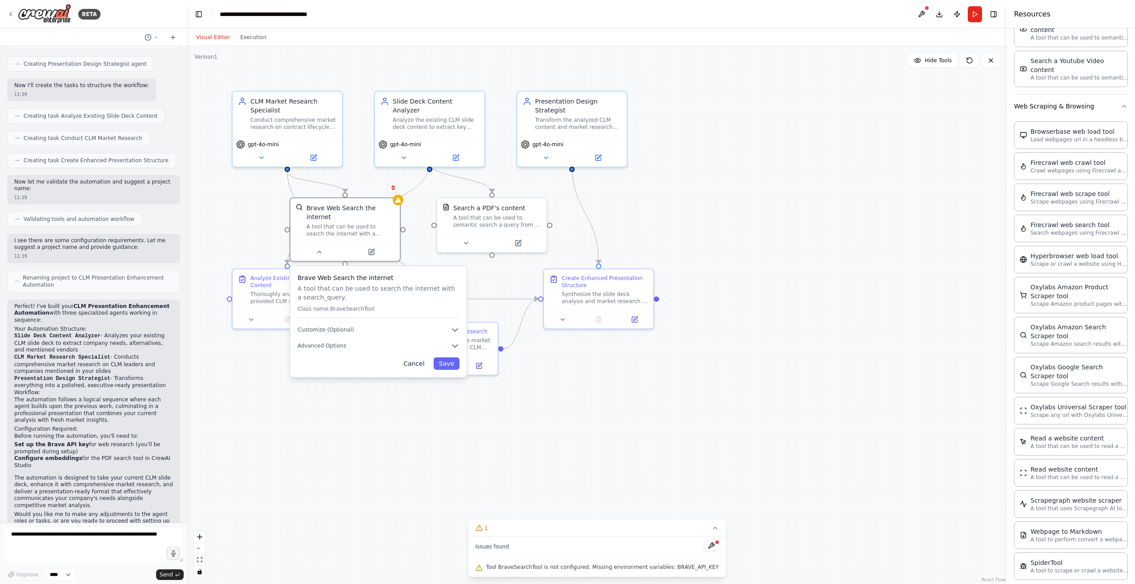
click at [416, 358] on button "Cancel" at bounding box center [414, 364] width 32 height 12
click at [321, 245] on button at bounding box center [319, 250] width 50 height 11
click at [343, 342] on button "Advanced Options" at bounding box center [379, 346] width 162 height 9
click at [351, 390] on input "text" at bounding box center [378, 394] width 150 height 16
paste input "**********"
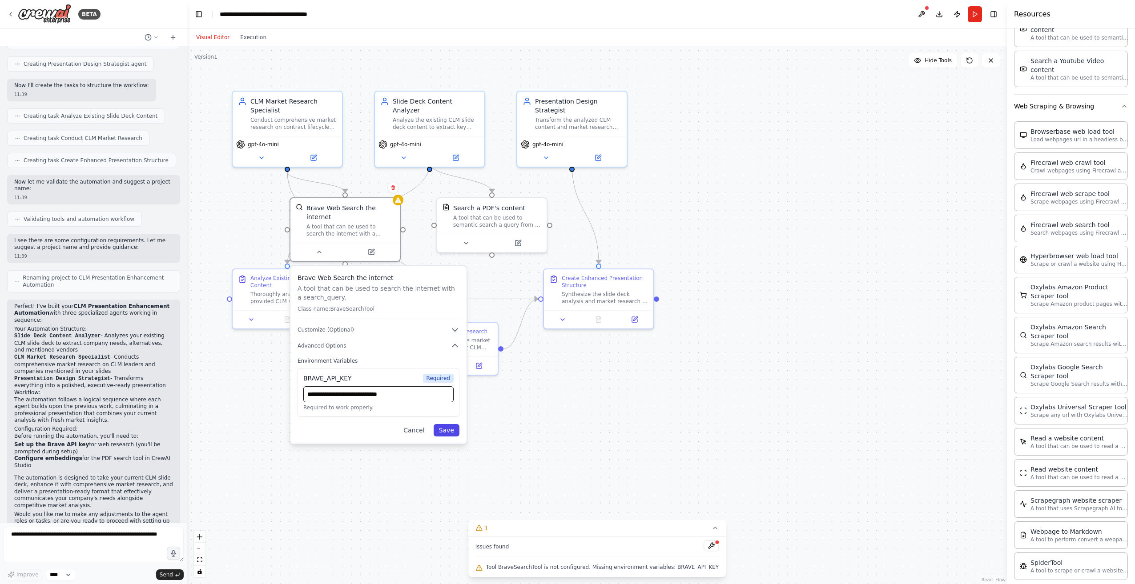
type input "**********"
click at [445, 424] on button "Save" at bounding box center [447, 430] width 26 height 12
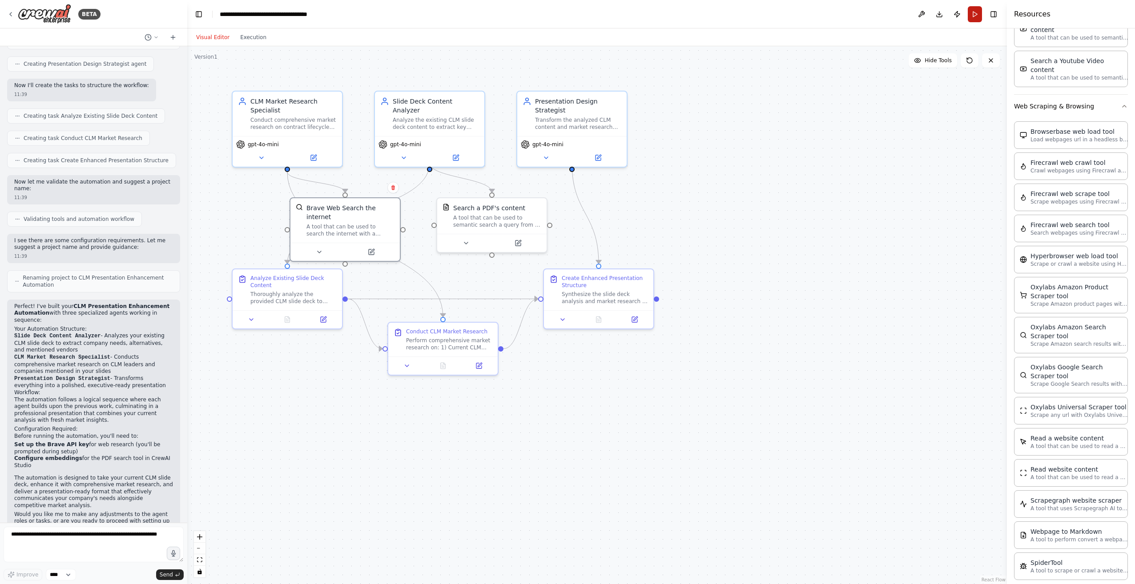
click at [978, 20] on button "Run" at bounding box center [975, 14] width 14 height 16
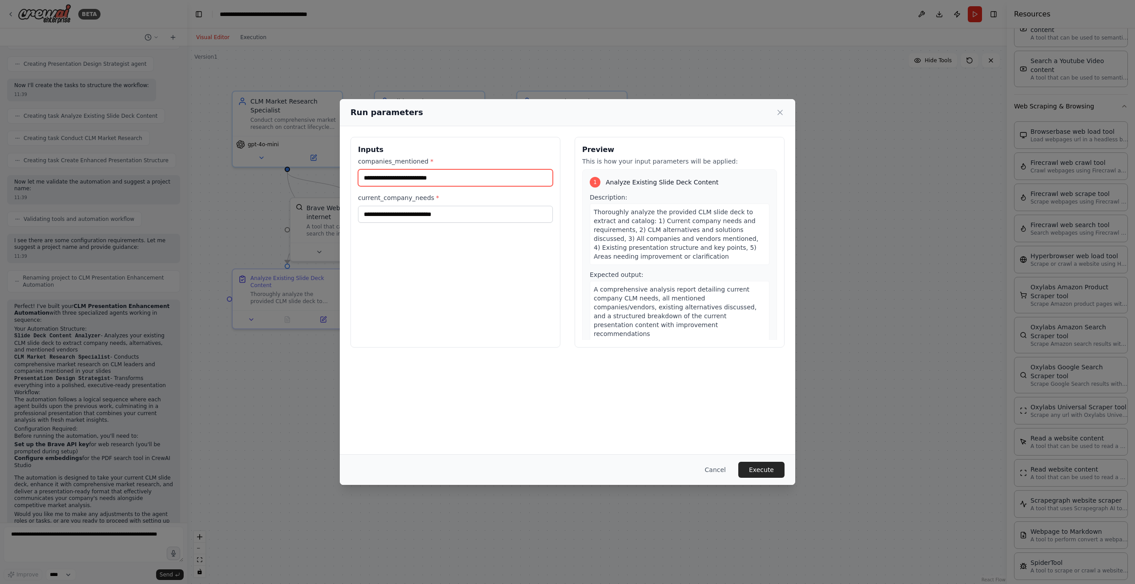
click at [436, 179] on input "companies_mentioned *" at bounding box center [455, 177] width 195 height 17
click at [461, 208] on input "current_company_needs *" at bounding box center [455, 214] width 195 height 17
click at [474, 183] on input "companies_mentioned *" at bounding box center [455, 177] width 195 height 17
type input "*"
type input "**********"
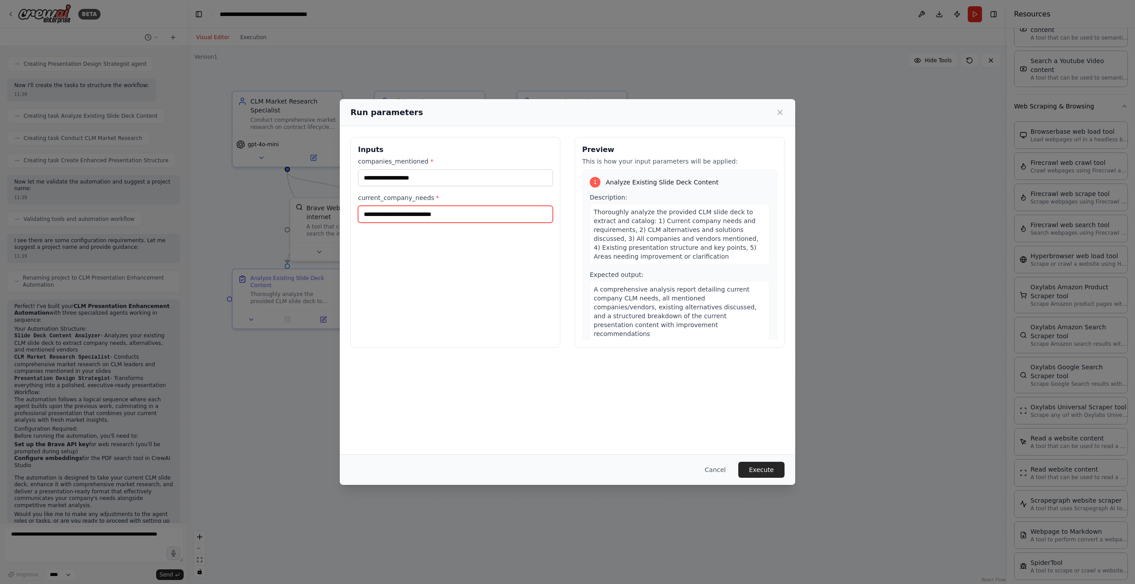
click at [530, 211] on input "current_company_needs *" at bounding box center [455, 214] width 195 height 17
type input "*"
type input "******"
click at [771, 460] on div "Cancel Execute" at bounding box center [567, 470] width 455 height 31
click at [773, 468] on button "Execute" at bounding box center [761, 470] width 46 height 16
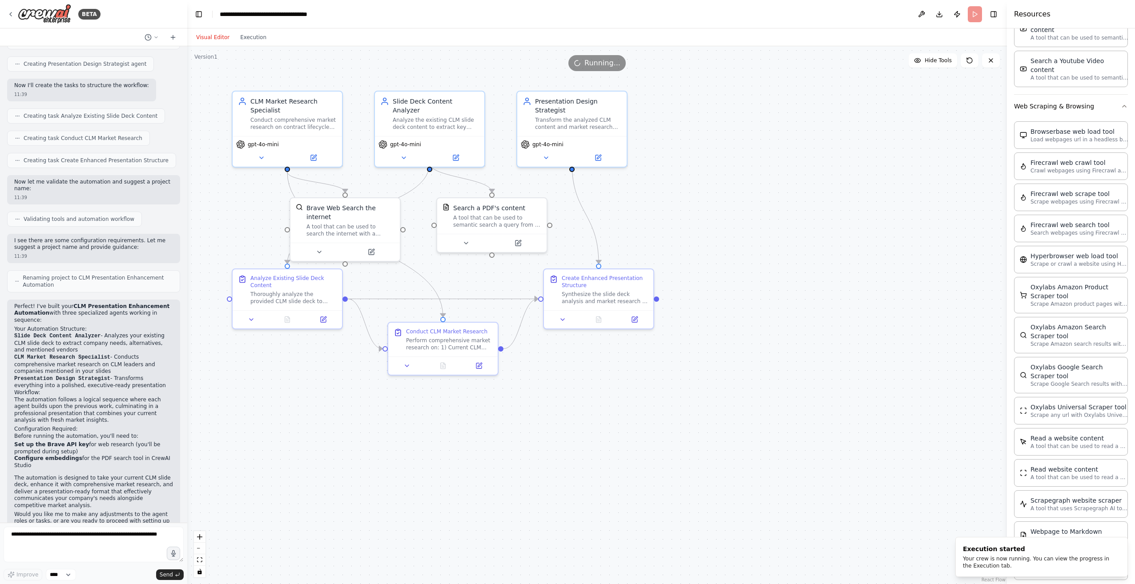
click at [247, 31] on div "Visual Editor Execution" at bounding box center [231, 37] width 81 height 18
click at [246, 36] on button "Execution" at bounding box center [253, 37] width 37 height 11
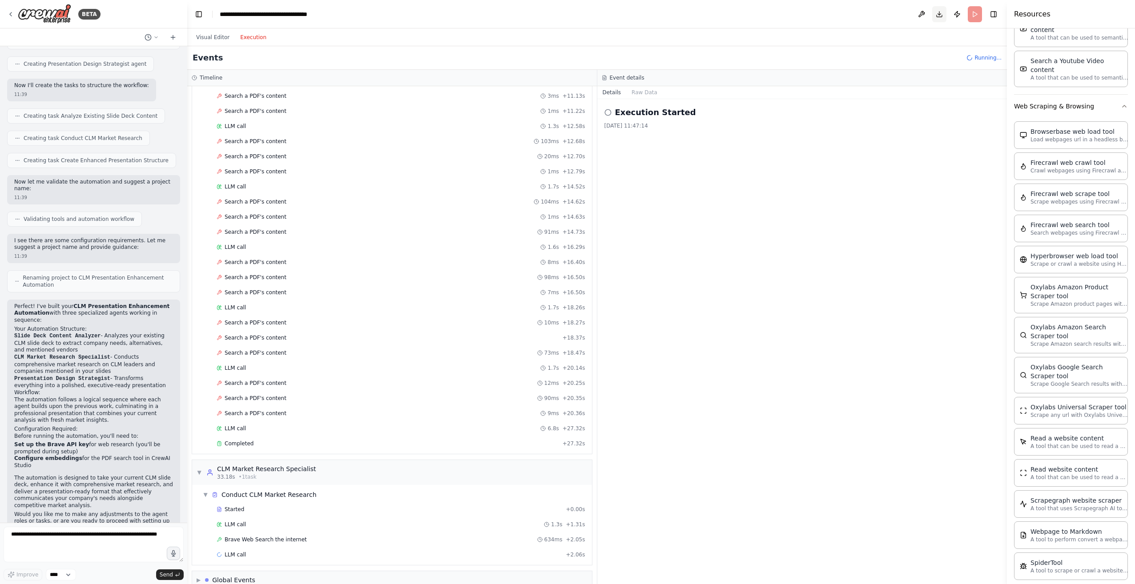
scroll to position [468, 0]
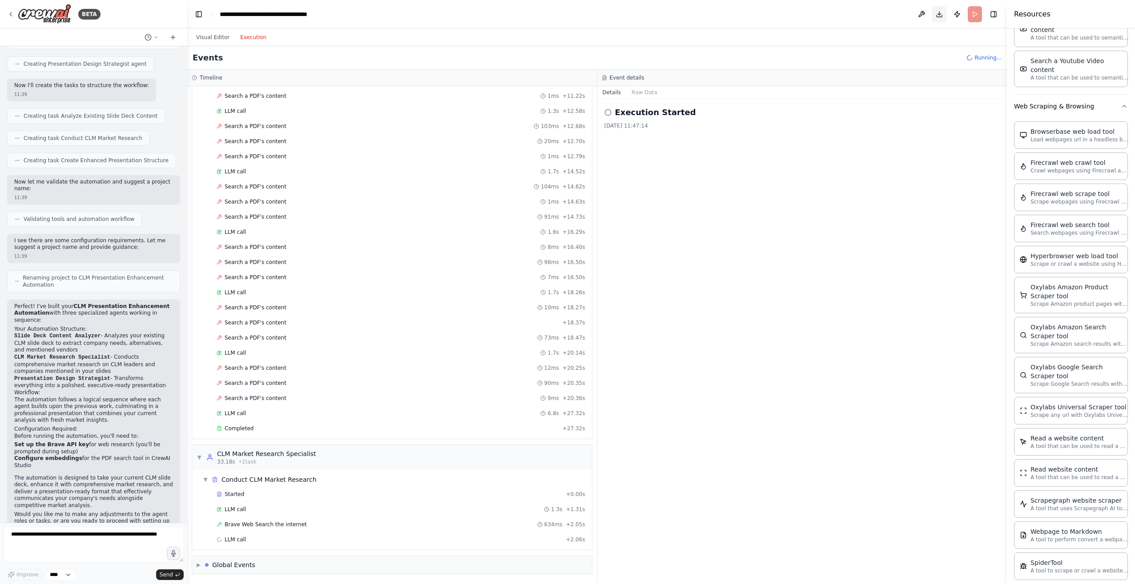
click at [936, 17] on button "Download" at bounding box center [939, 14] width 14 height 16
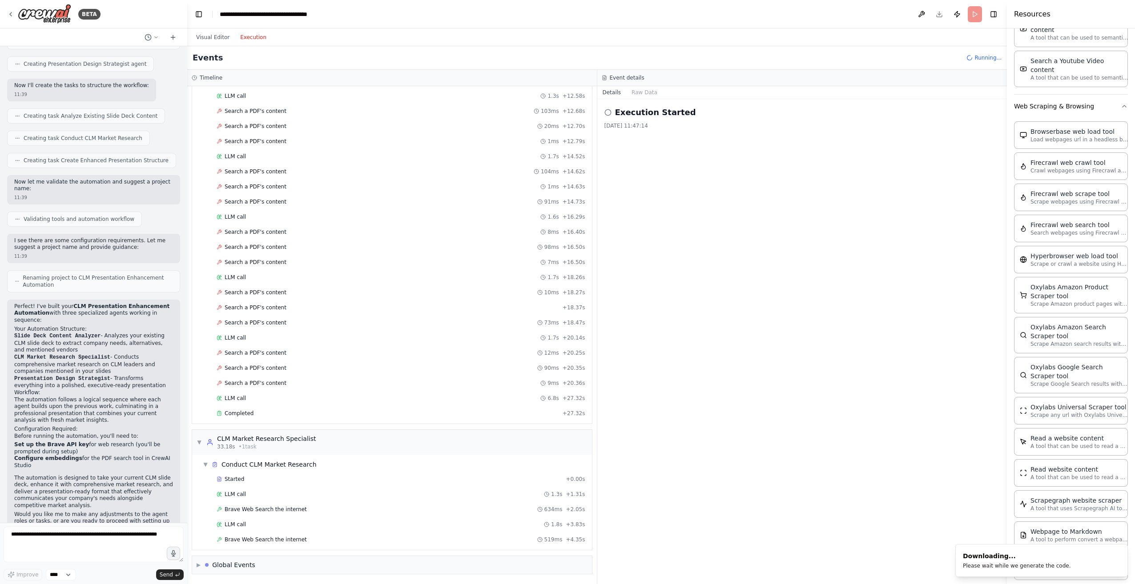
scroll to position [498, 0]
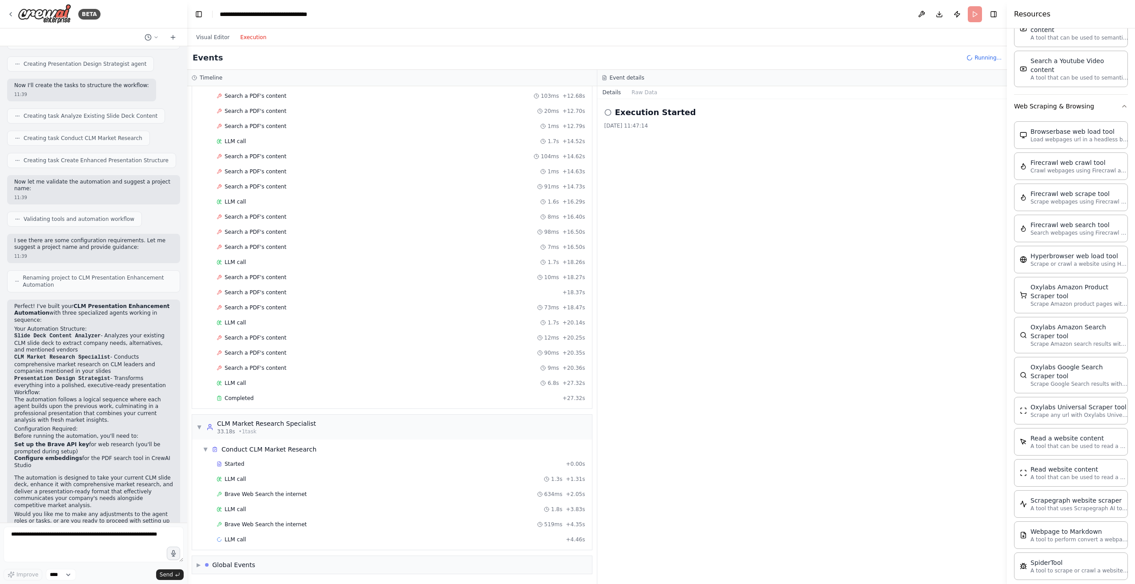
click at [902, 156] on div "Execution Started 22/08/2025, 11:47:14" at bounding box center [802, 341] width 410 height 485
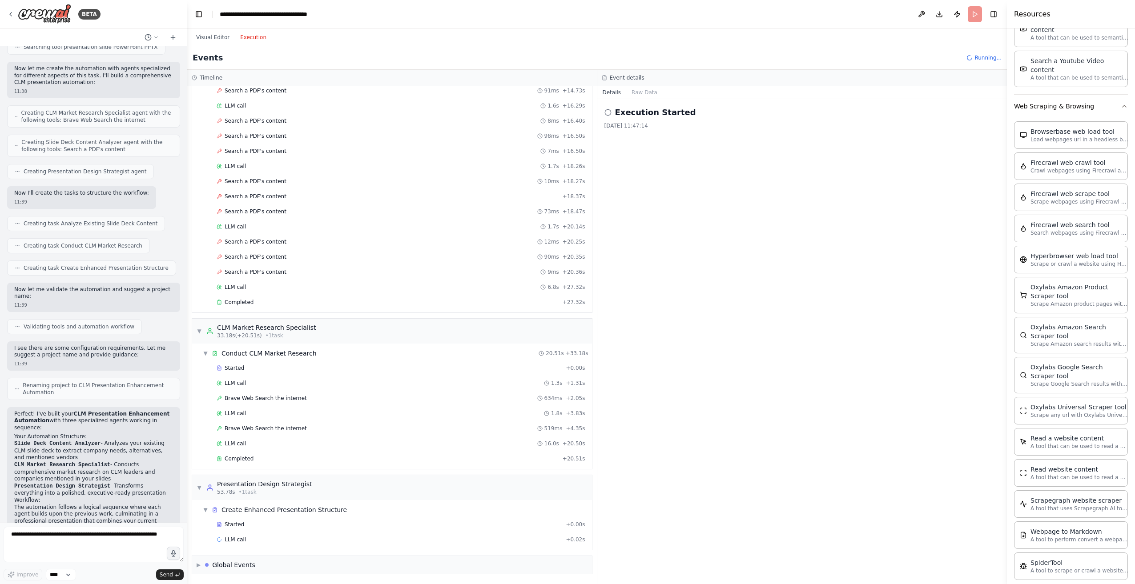
scroll to position [355, 0]
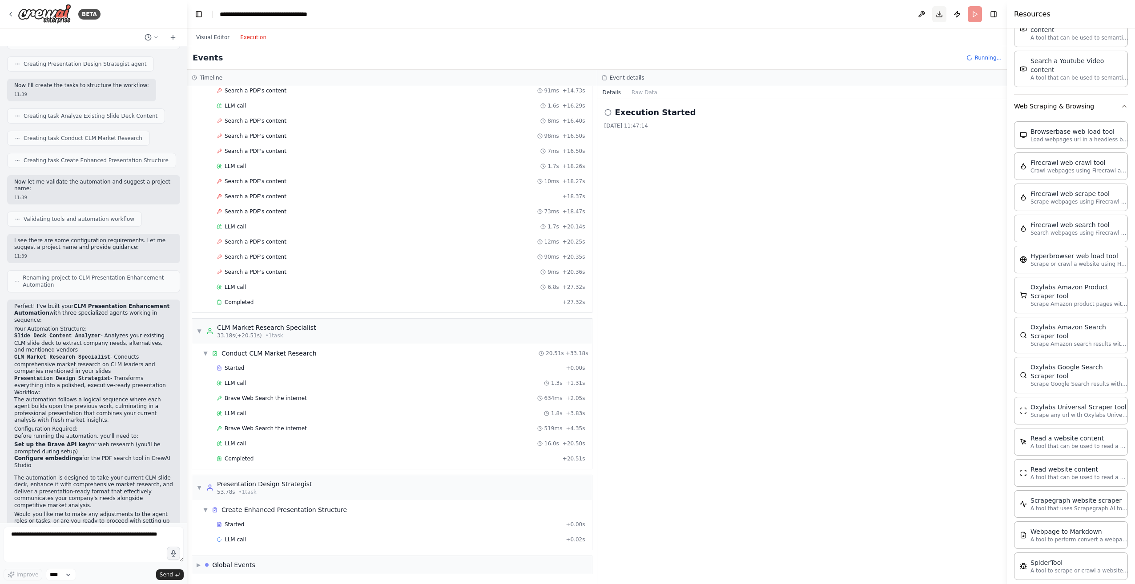
click at [994, 13] on button "Toggle Right Sidebar" at bounding box center [993, 14] width 12 height 12
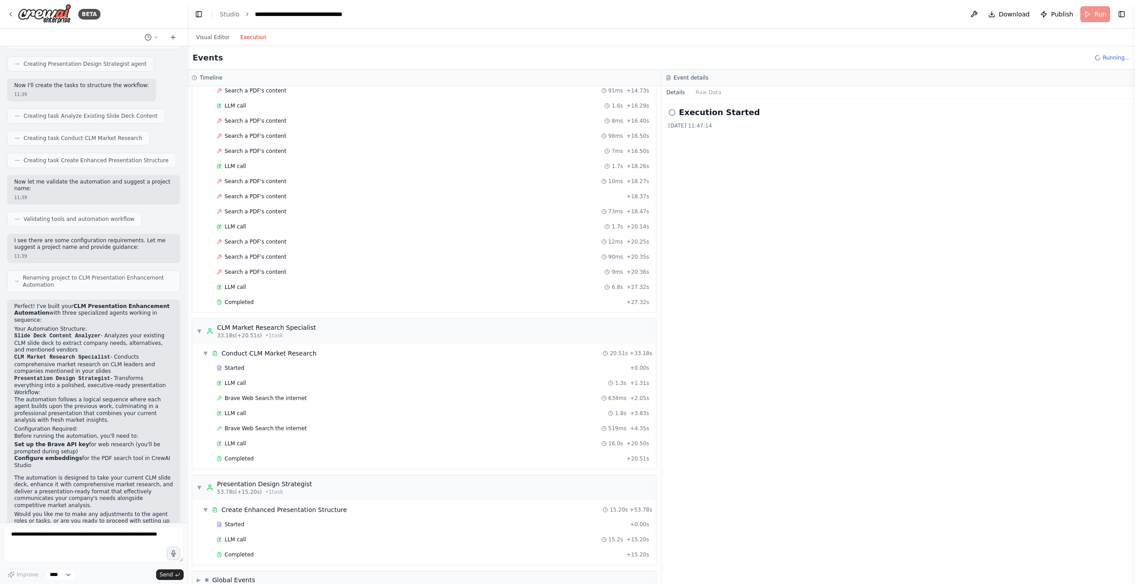
scroll to position [609, 0]
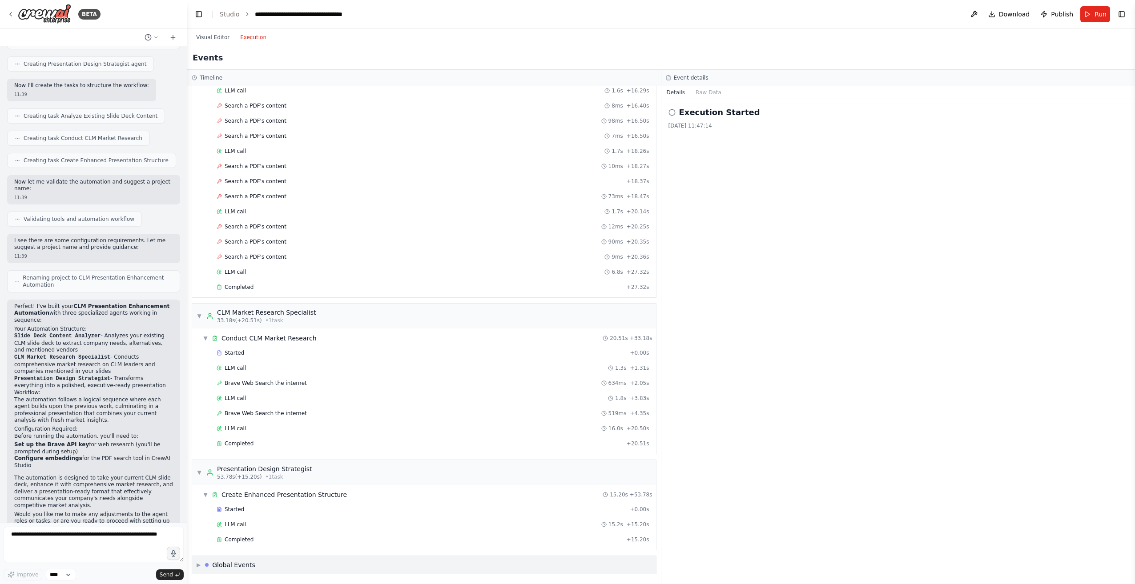
click at [244, 561] on div "Global Events" at bounding box center [233, 565] width 43 height 9
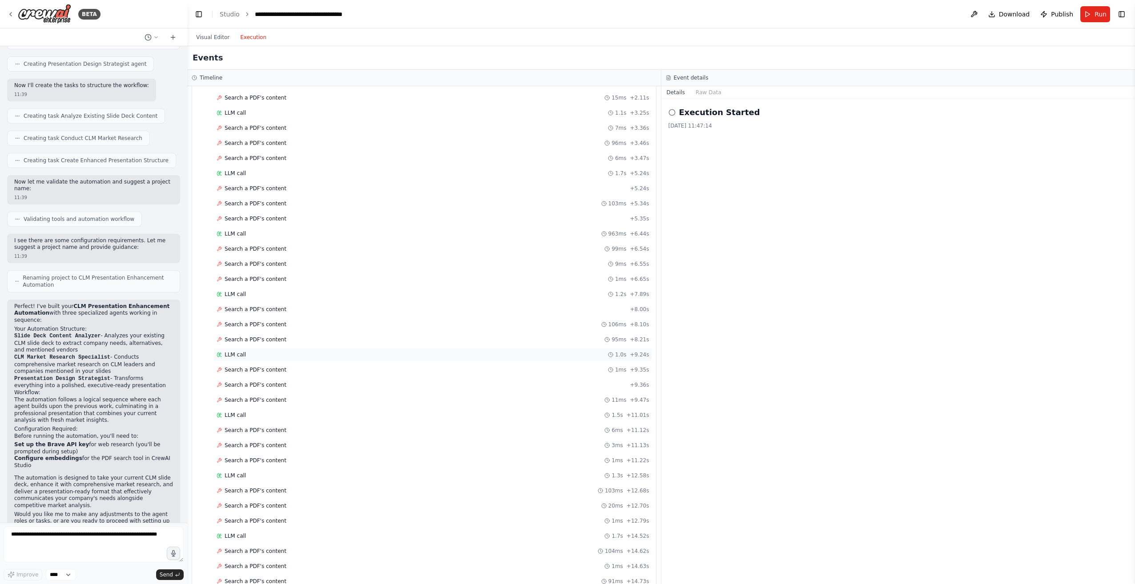
scroll to position [0, 0]
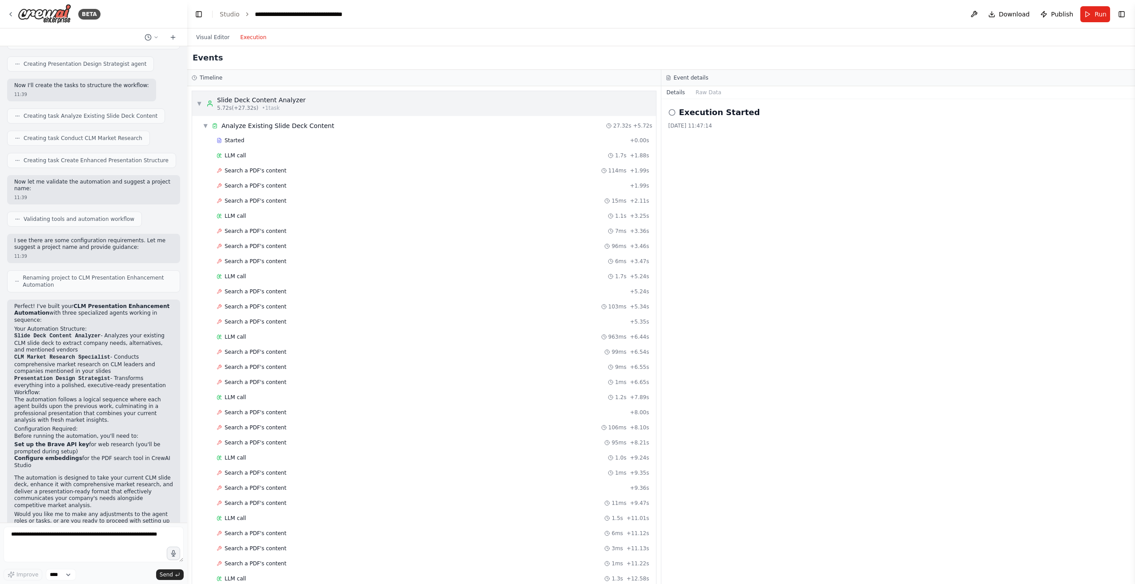
click at [195, 98] on div "▼ Slide Deck Content Analyzer 5.72s (+27.32s) • 1 task" at bounding box center [424, 103] width 464 height 25
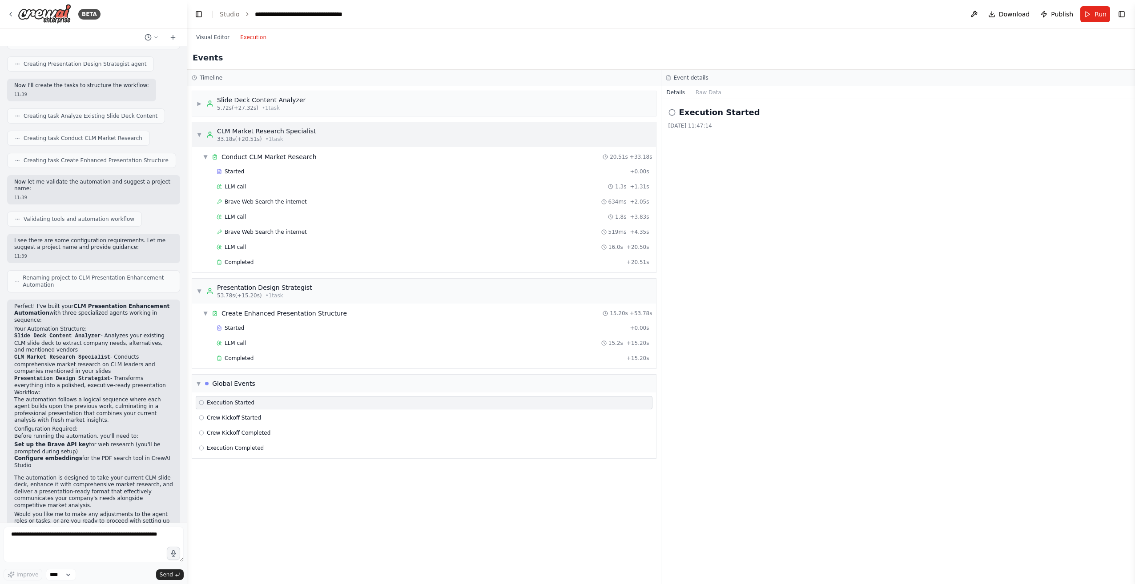
click at [201, 141] on div "▼ CLM Market Research Specialist 33.18s (+20.51s) • 1 task" at bounding box center [256, 135] width 119 height 16
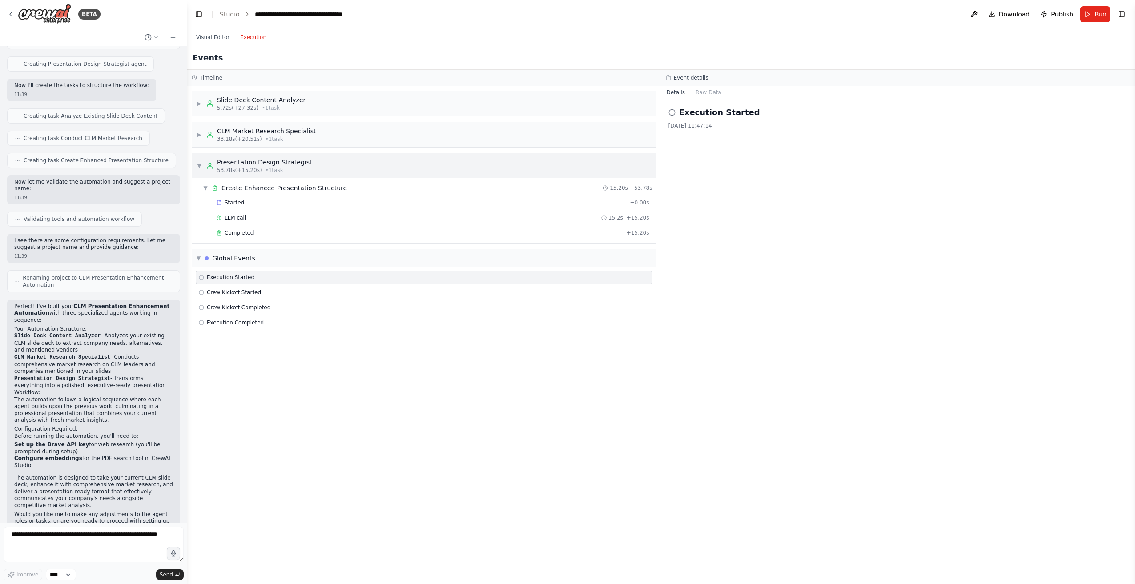
click at [201, 161] on div "▼ Presentation Design Strategist 53.78s (+15.20s) • 1 task" at bounding box center [255, 166] width 116 height 16
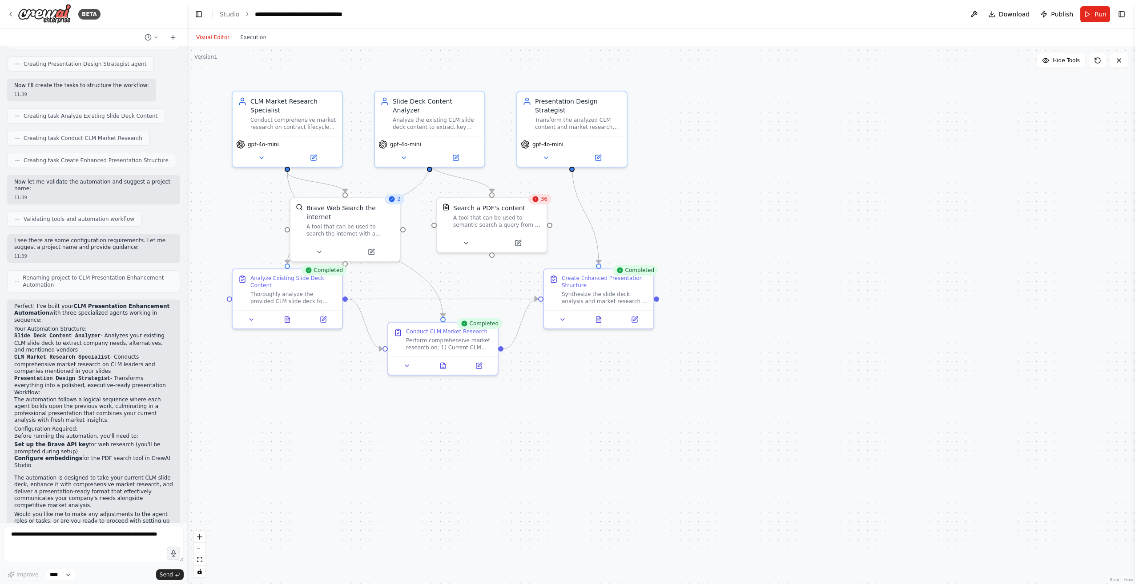
click at [218, 36] on button "Visual Editor" at bounding box center [213, 37] width 44 height 11
click at [254, 39] on button "Execution" at bounding box center [253, 37] width 37 height 11
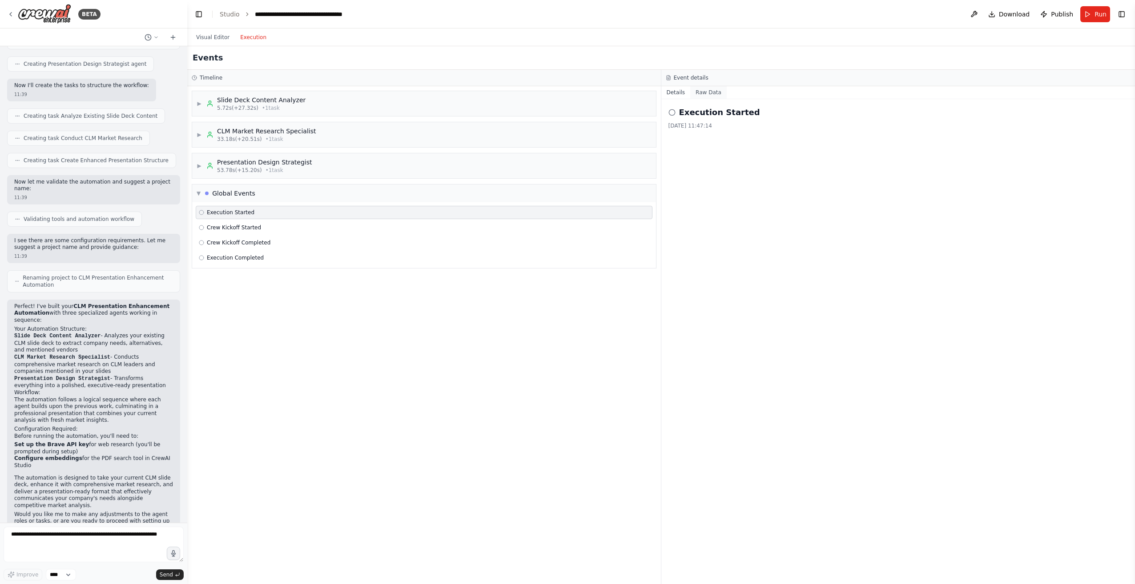
click at [697, 89] on button "Raw Data" at bounding box center [708, 92] width 36 height 12
click at [676, 95] on button "Details" at bounding box center [675, 92] width 29 height 12
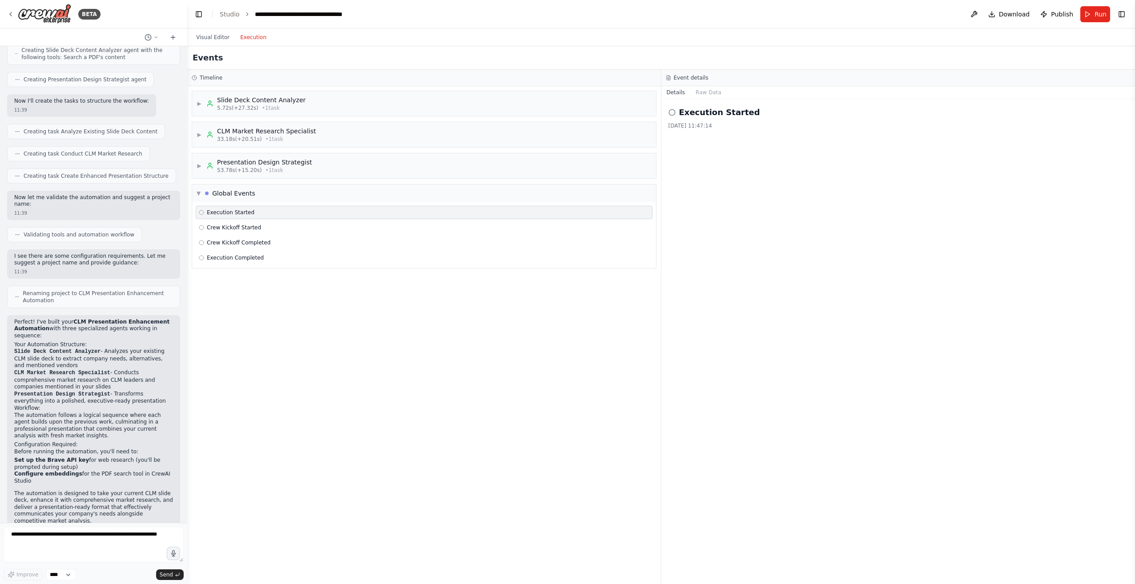
scroll to position [355, 0]
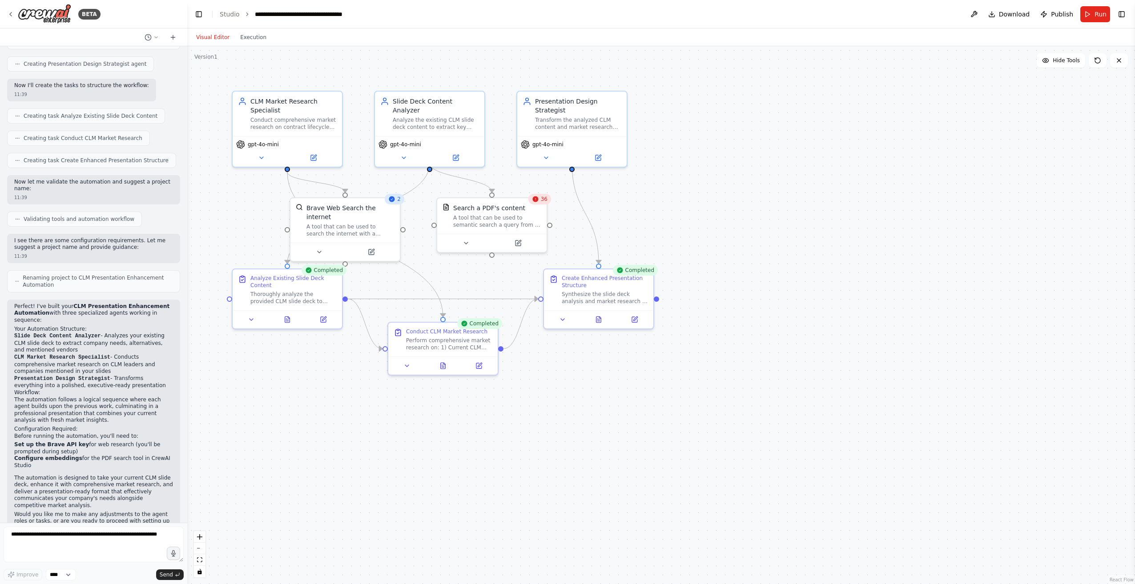
click at [215, 37] on button "Visual Editor" at bounding box center [213, 37] width 44 height 11
click at [543, 201] on span "36" at bounding box center [544, 199] width 7 height 7
click at [497, 215] on div "A tool that can be used to semantic search a query from a PDF's content." at bounding box center [497, 220] width 88 height 14
click at [1058, 60] on span "Hide Tools" at bounding box center [1066, 60] width 27 height 7
click at [1055, 54] on button "Show Tools" at bounding box center [1060, 60] width 51 height 14
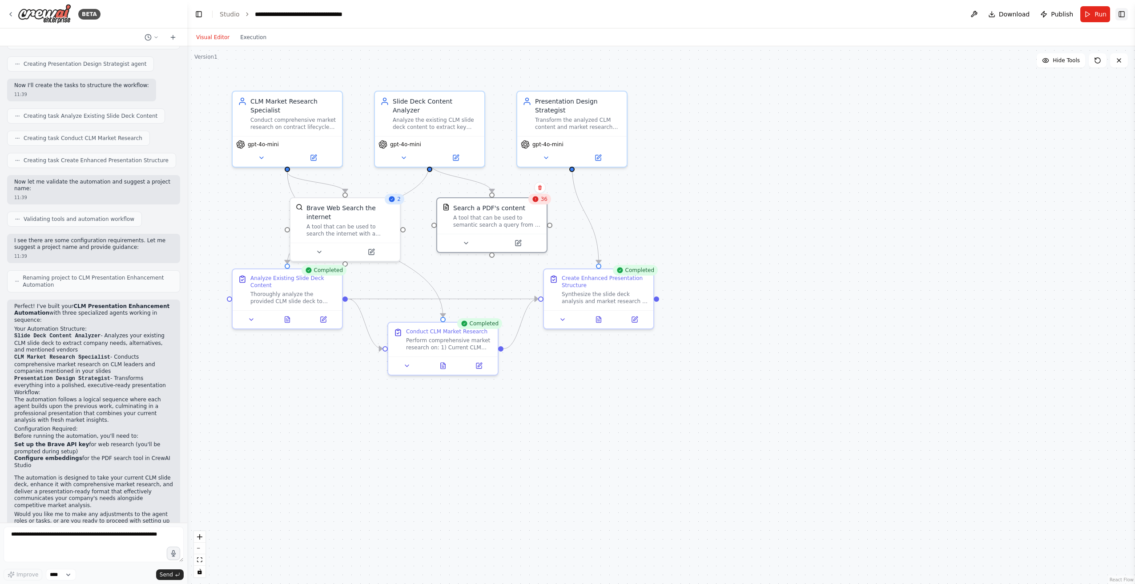
click at [1124, 11] on button "Toggle Right Sidebar" at bounding box center [1121, 14] width 12 height 12
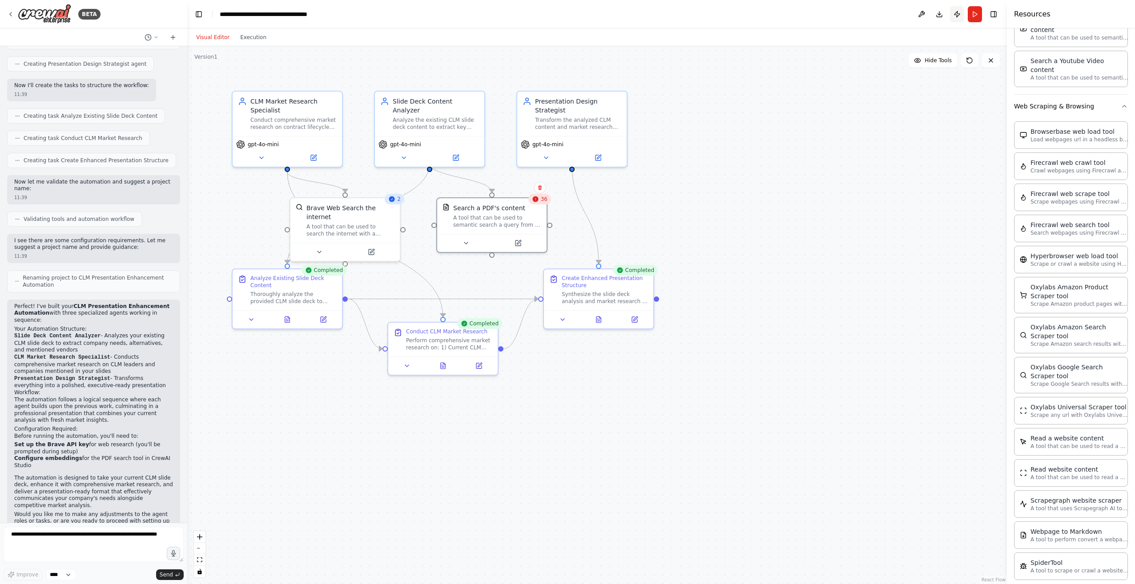
click at [956, 16] on button "Publish" at bounding box center [957, 14] width 14 height 16
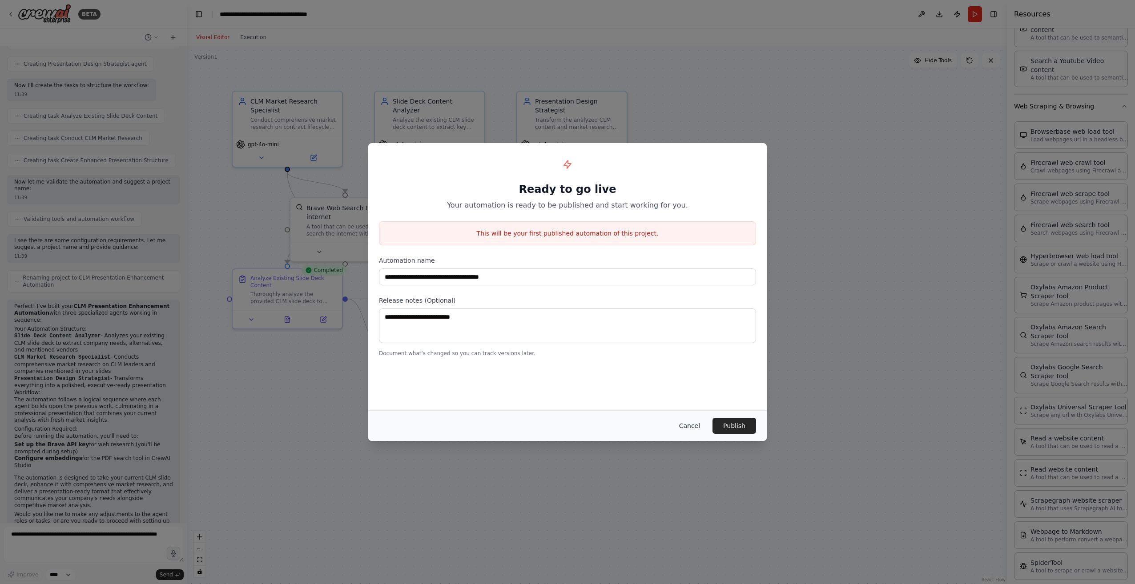
click at [692, 421] on button "Cancel" at bounding box center [689, 426] width 35 height 16
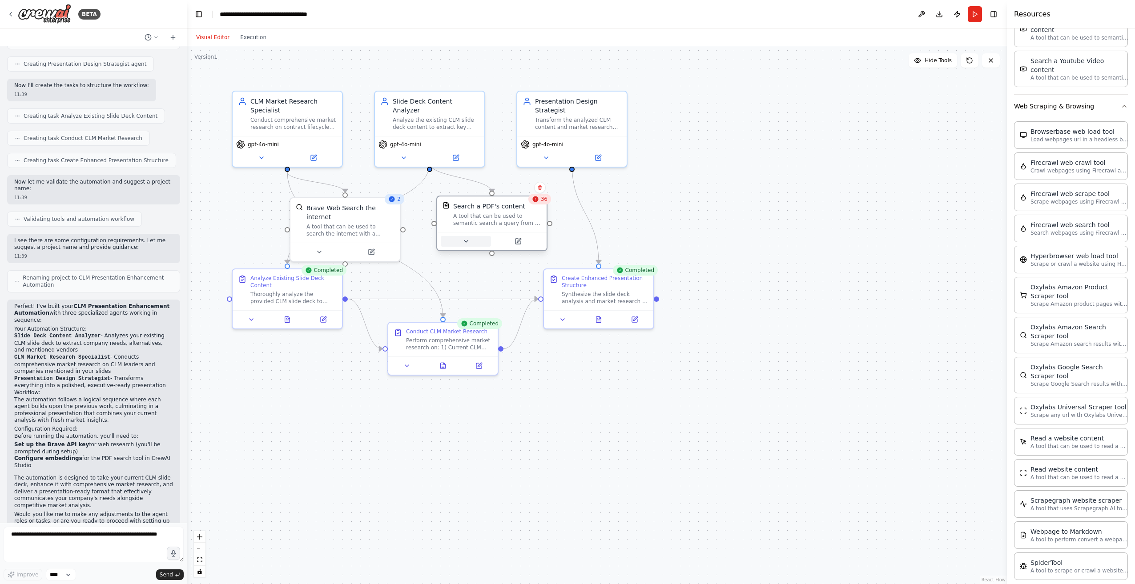
click at [469, 240] on icon at bounding box center [466, 241] width 7 height 7
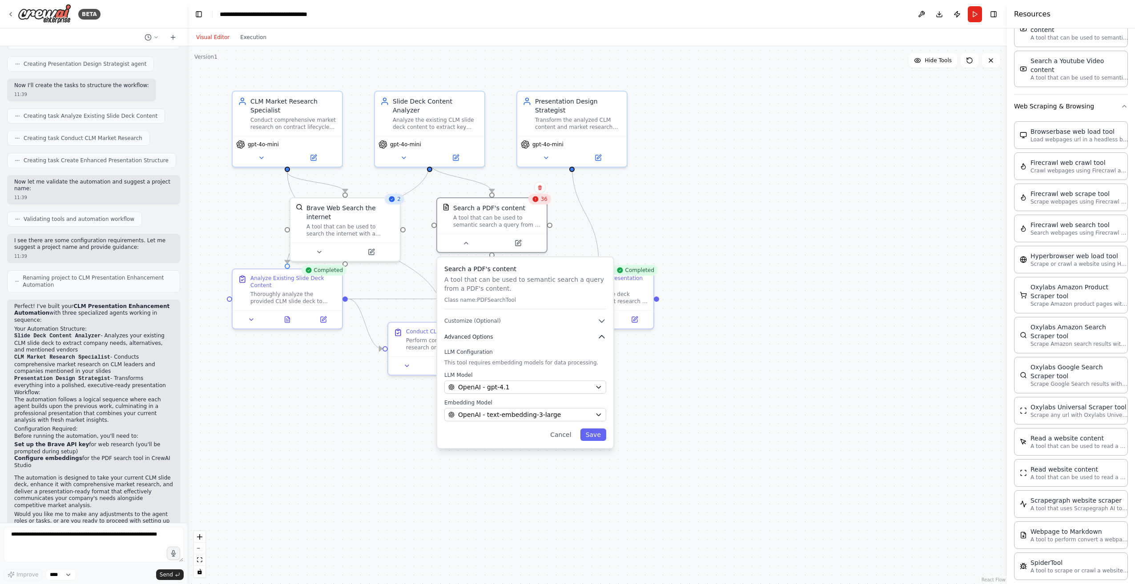
click at [551, 339] on button "Advanced Options" at bounding box center [525, 337] width 162 height 9
click at [606, 318] on icon "button" at bounding box center [601, 321] width 9 height 9
click at [533, 320] on button "Customize (Optional)" at bounding box center [525, 321] width 162 height 9
click at [529, 335] on button "Advanced Options" at bounding box center [525, 337] width 162 height 9
click at [567, 440] on button "Cancel" at bounding box center [561, 435] width 32 height 12
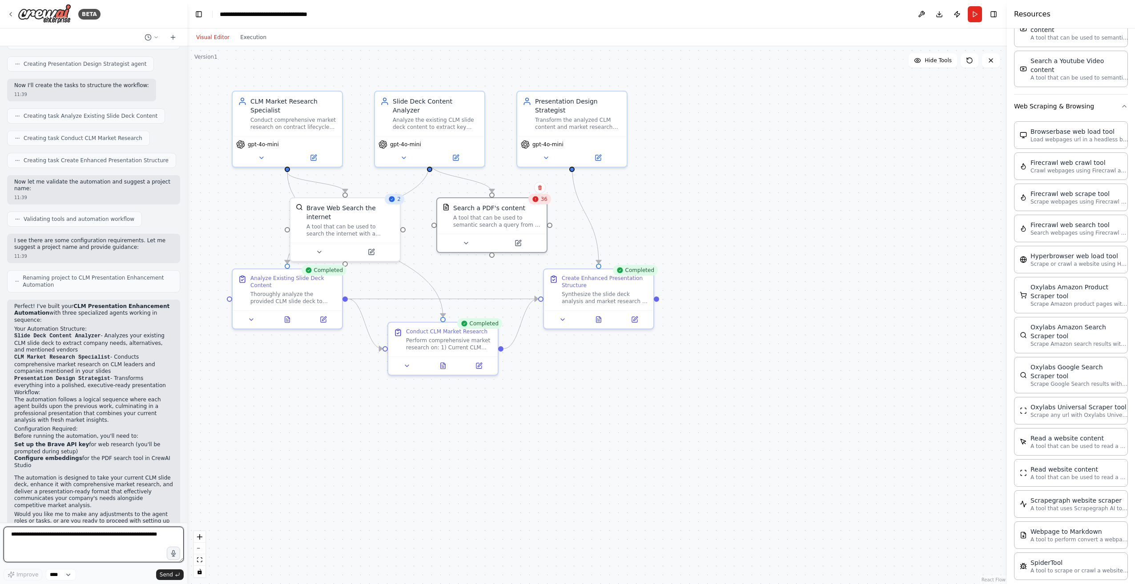
click at [116, 541] on textarea at bounding box center [94, 545] width 180 height 36
type textarea "**********"
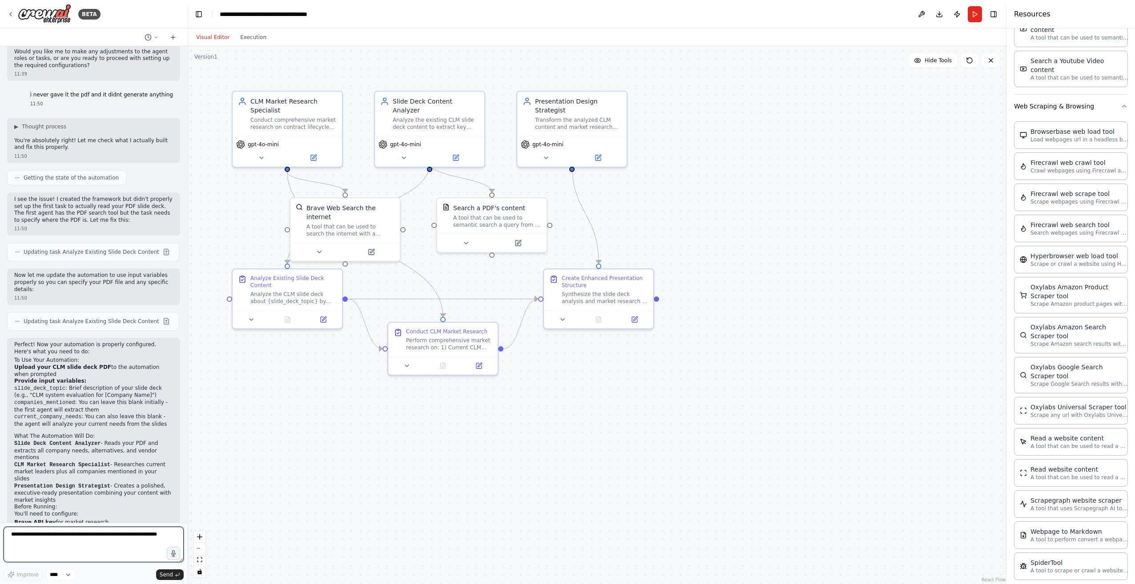
scroll to position [832, 0]
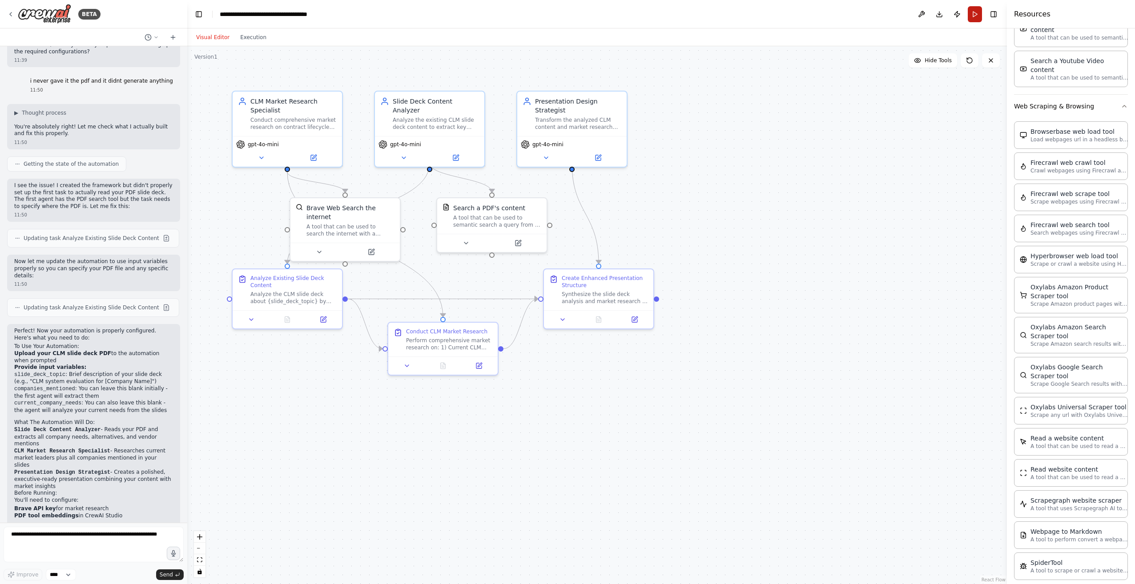
click at [976, 19] on button "Run" at bounding box center [975, 14] width 14 height 16
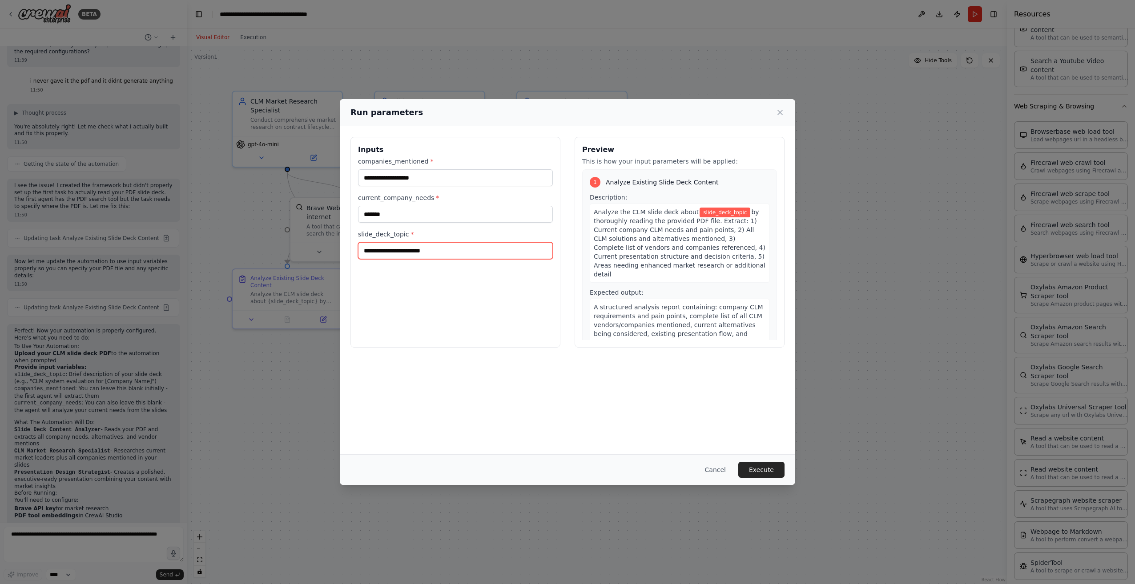
click at [439, 254] on input "slide_deck_topic *" at bounding box center [455, 250] width 195 height 17
click at [432, 181] on input "**********" at bounding box center [455, 177] width 195 height 17
click at [415, 246] on input "slide_deck_topic *" at bounding box center [455, 250] width 195 height 17
click at [715, 466] on button "Cancel" at bounding box center [715, 470] width 35 height 16
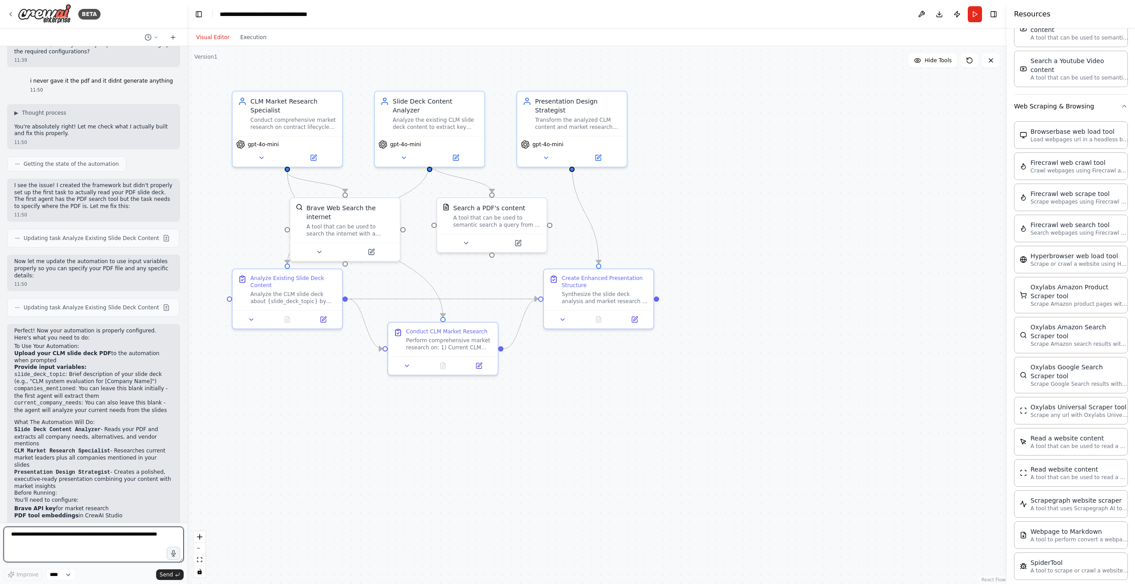
click at [75, 534] on textarea at bounding box center [94, 545] width 180 height 36
type textarea "**********"
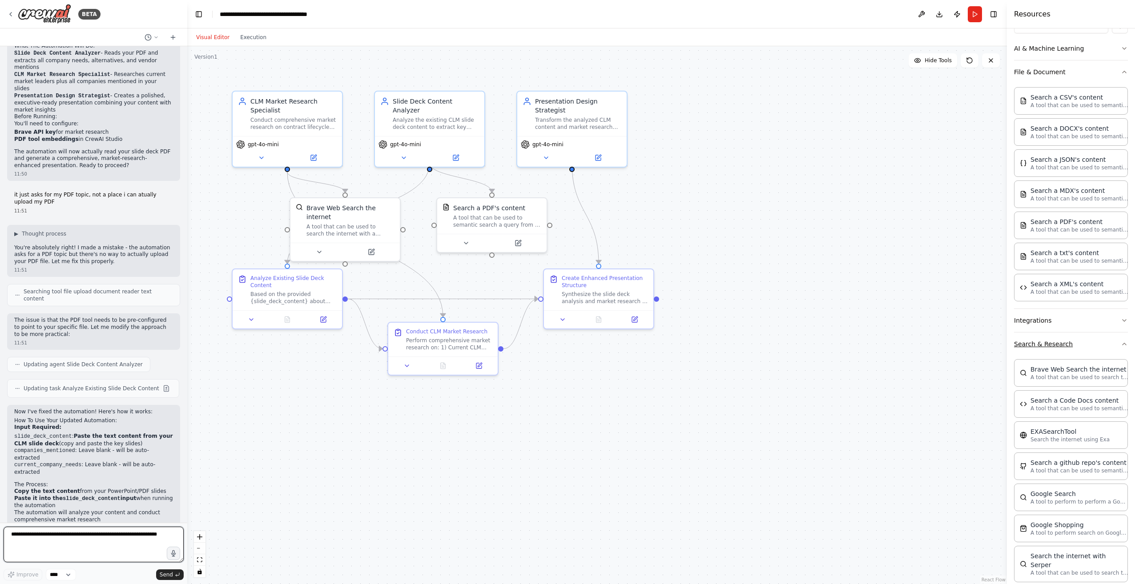
scroll to position [0, 0]
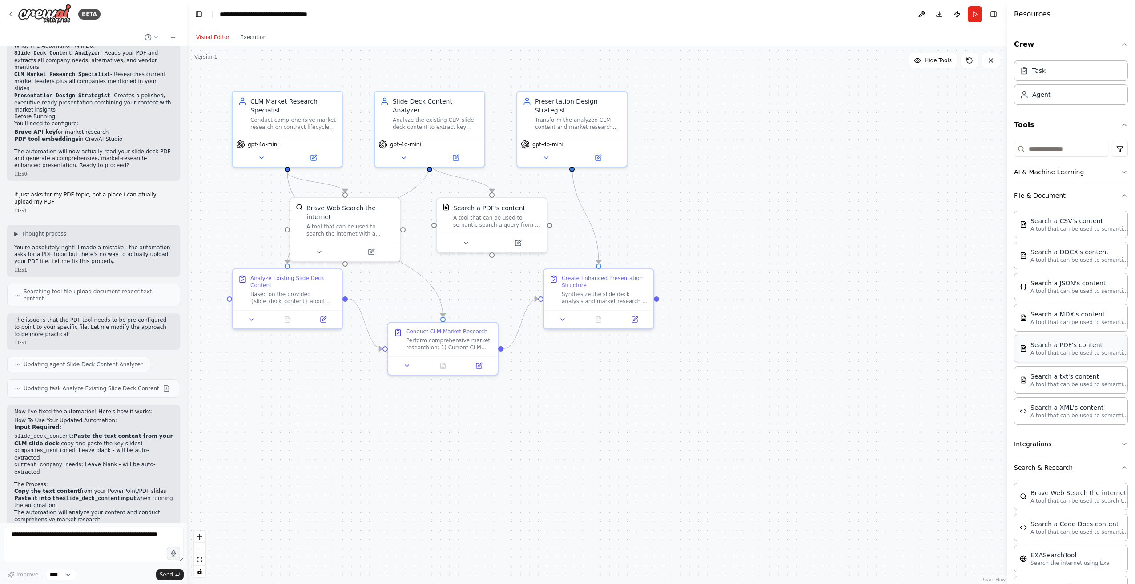
click at [1059, 346] on div "Search a PDF's content" at bounding box center [1080, 345] width 98 height 9
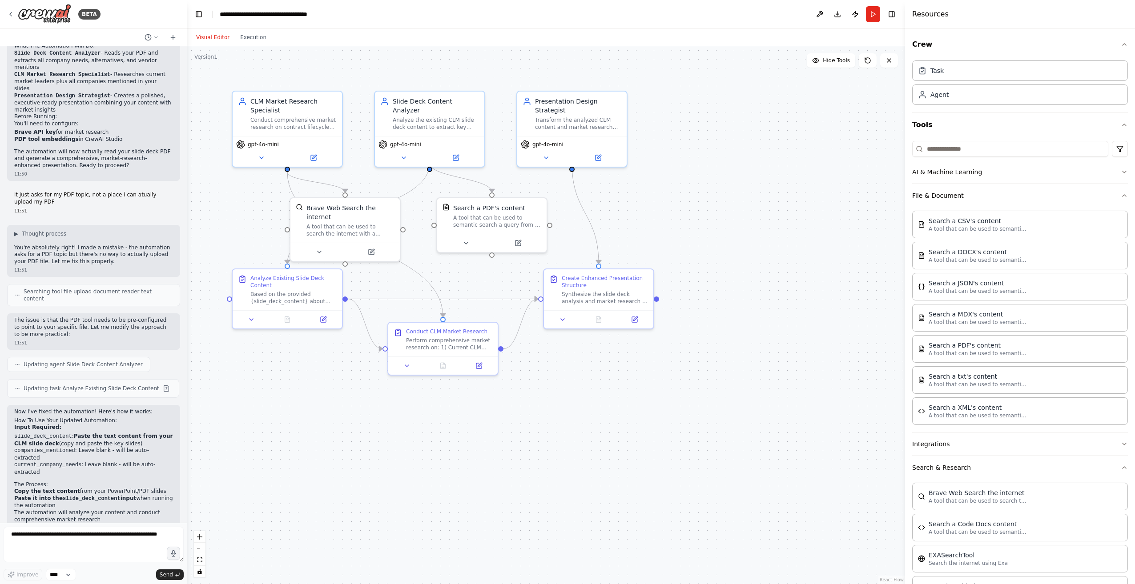
drag, startPoint x: 1009, startPoint y: 354, endPoint x: 905, endPoint y: 358, distance: 104.2
click at [905, 358] on div at bounding box center [907, 292] width 4 height 584
drag, startPoint x: 998, startPoint y: 342, endPoint x: 938, endPoint y: 352, distance: 61.2
click at [938, 352] on p "A tool that can be used to semantic search a query from a PDF's content." at bounding box center [978, 353] width 98 height 7
drag, startPoint x: 938, startPoint y: 352, endPoint x: 953, endPoint y: 350, distance: 15.2
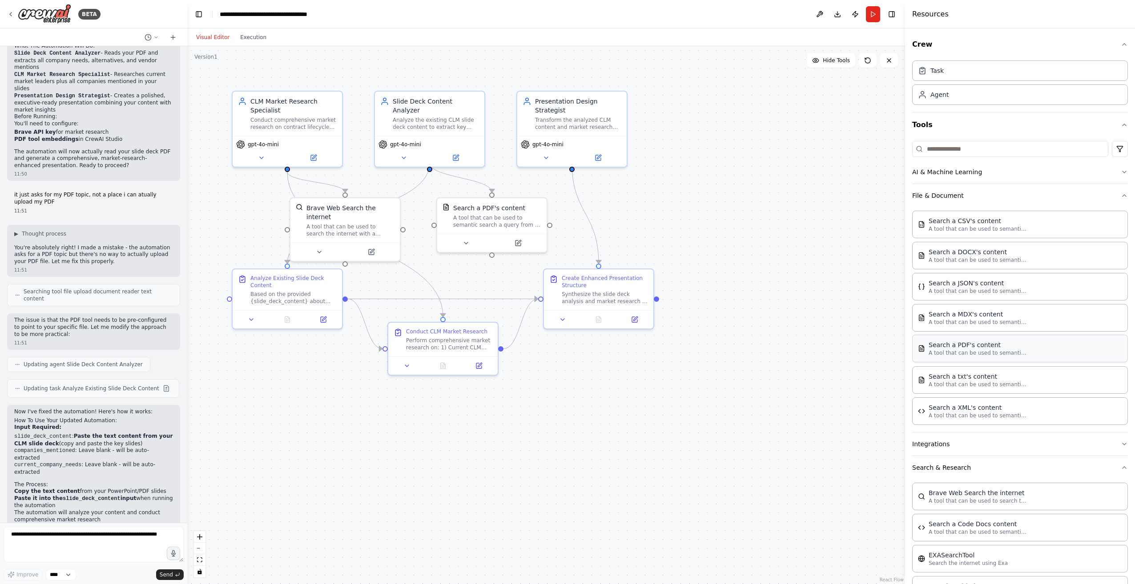
click at [953, 350] on p "A tool that can be used to semantic search a query from a PDF's content." at bounding box center [978, 353] width 98 height 7
click at [465, 245] on icon at bounding box center [466, 241] width 7 height 7
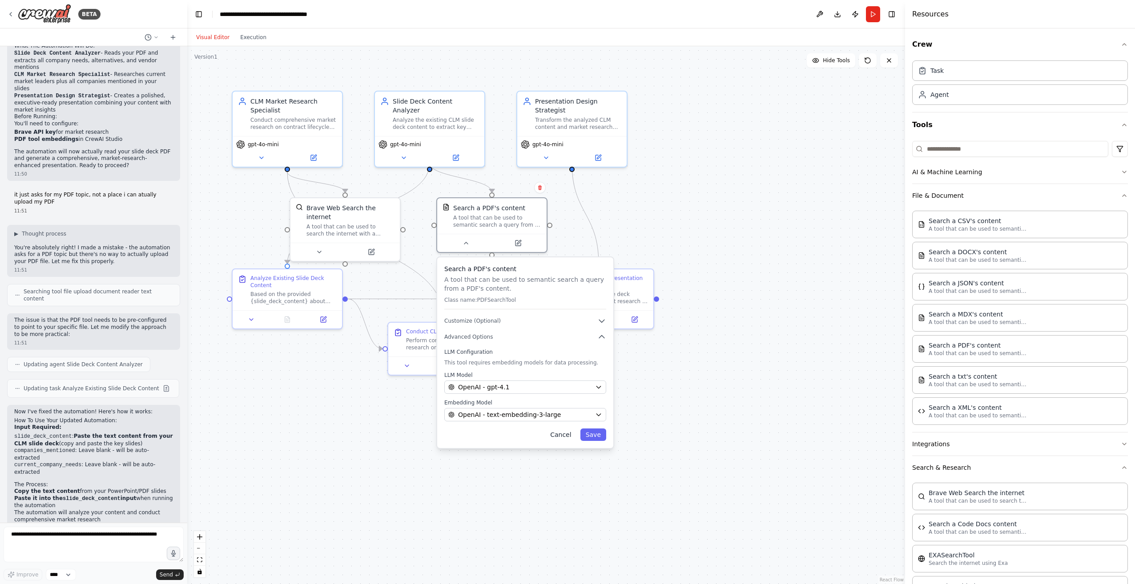
click at [558, 439] on button "Cancel" at bounding box center [561, 435] width 32 height 12
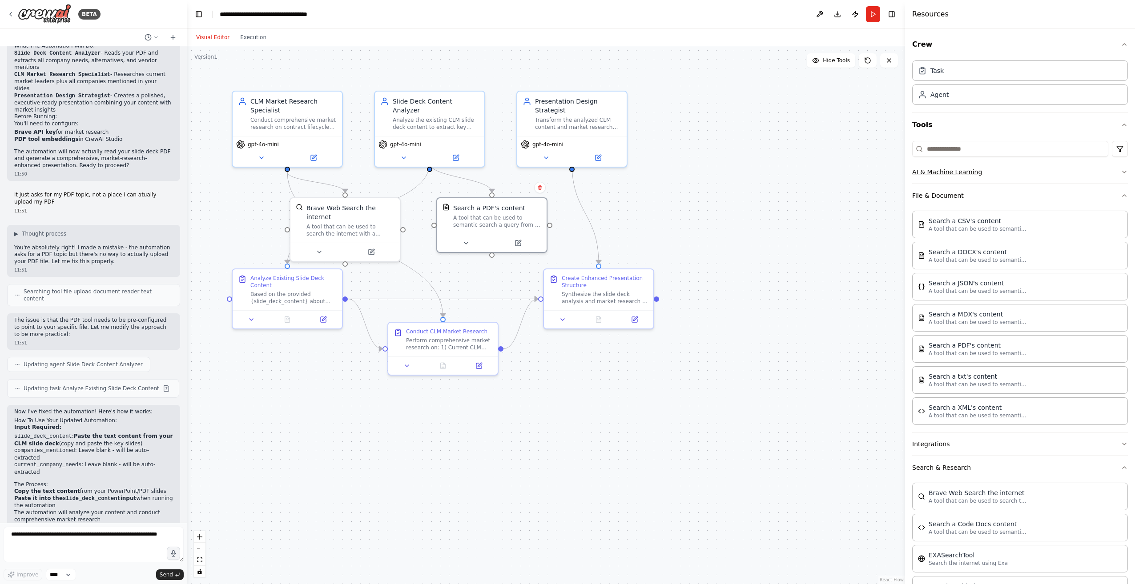
click at [1004, 170] on button "AI & Machine Learning" at bounding box center [1020, 172] width 216 height 23
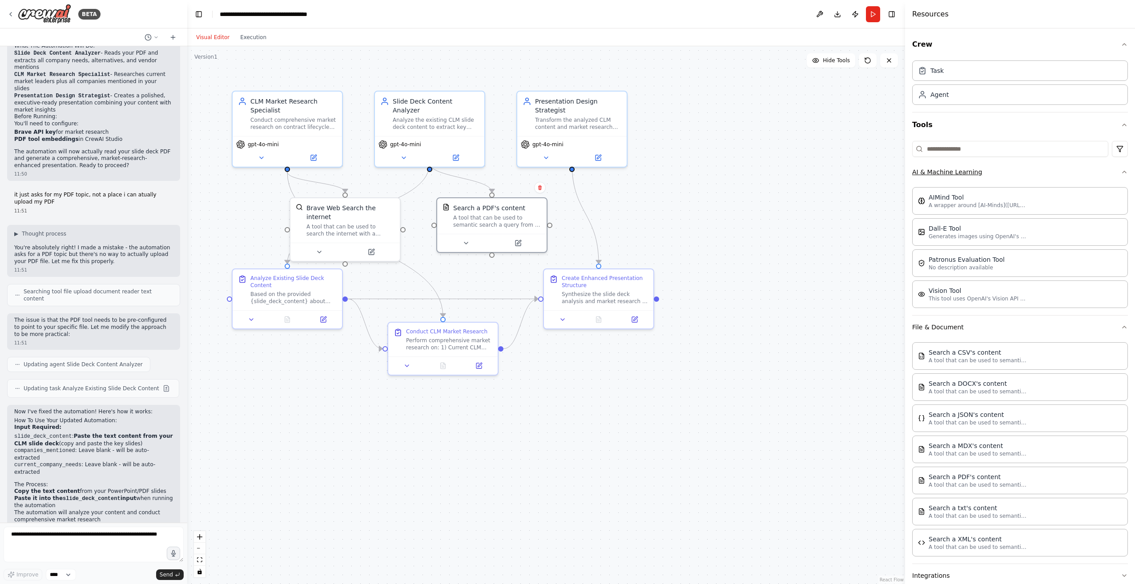
click at [971, 175] on button "AI & Machine Learning" at bounding box center [1020, 172] width 216 height 23
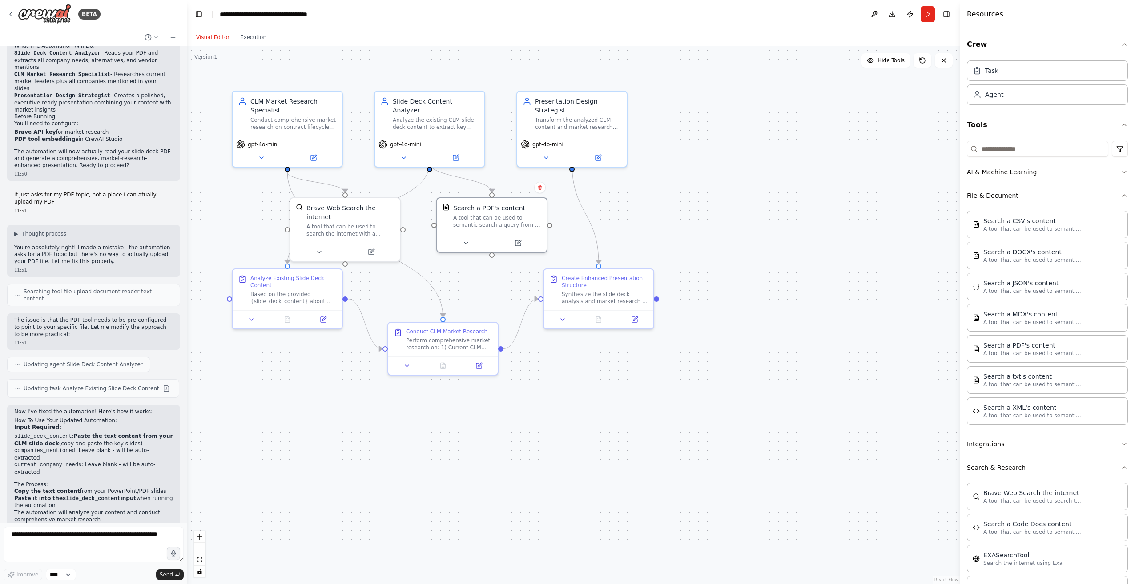
drag, startPoint x: 906, startPoint y: 153, endPoint x: 960, endPoint y: 151, distance: 53.9
click at [960, 151] on div at bounding box center [962, 292] width 4 height 584
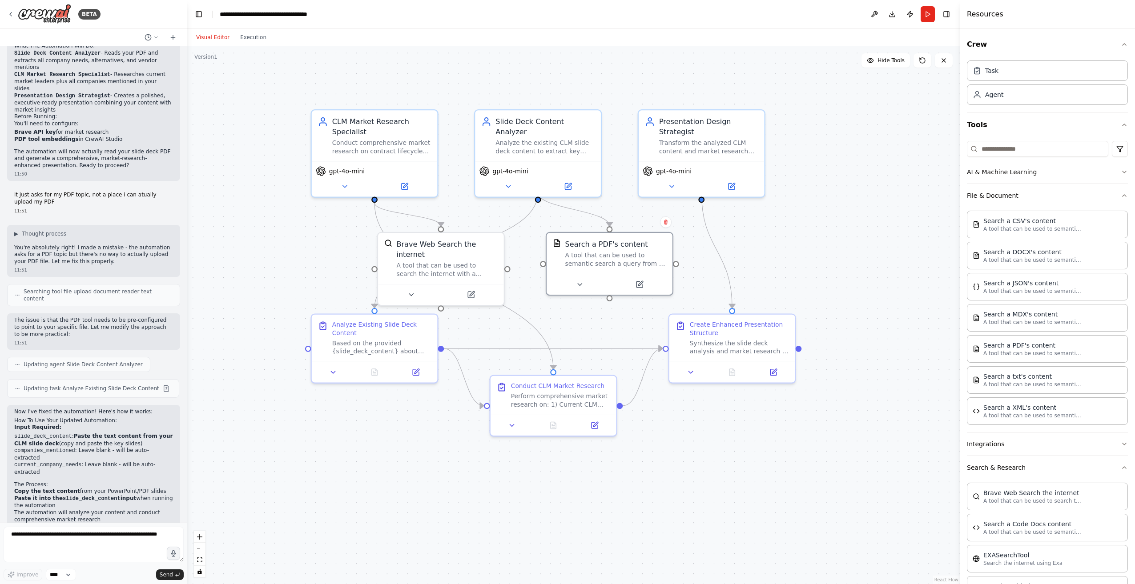
drag, startPoint x: 675, startPoint y: 272, endPoint x: 817, endPoint y: 319, distance: 149.1
click at [817, 319] on div ".deletable-edge-delete-btn { width: 20px; height: 20px; border: 0px solid #ffff…" at bounding box center [573, 315] width 773 height 538
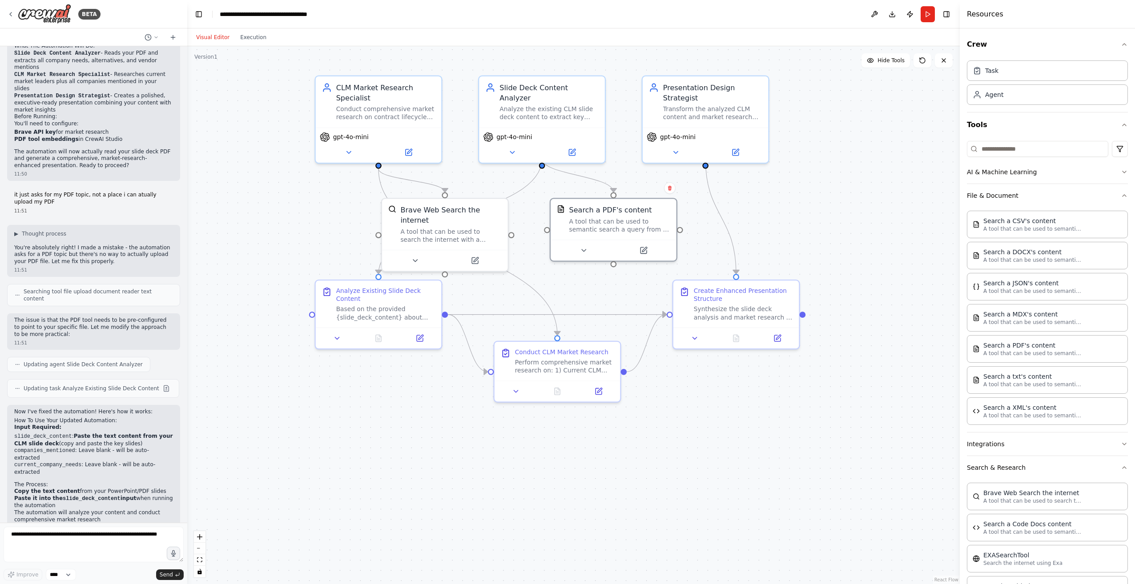
drag, startPoint x: 433, startPoint y: 397, endPoint x: 433, endPoint y: 371, distance: 25.8
click at [433, 373] on div ".deletable-edge-delete-btn { width: 20px; height: 20px; border: 0px solid #ffff…" at bounding box center [573, 315] width 773 height 538
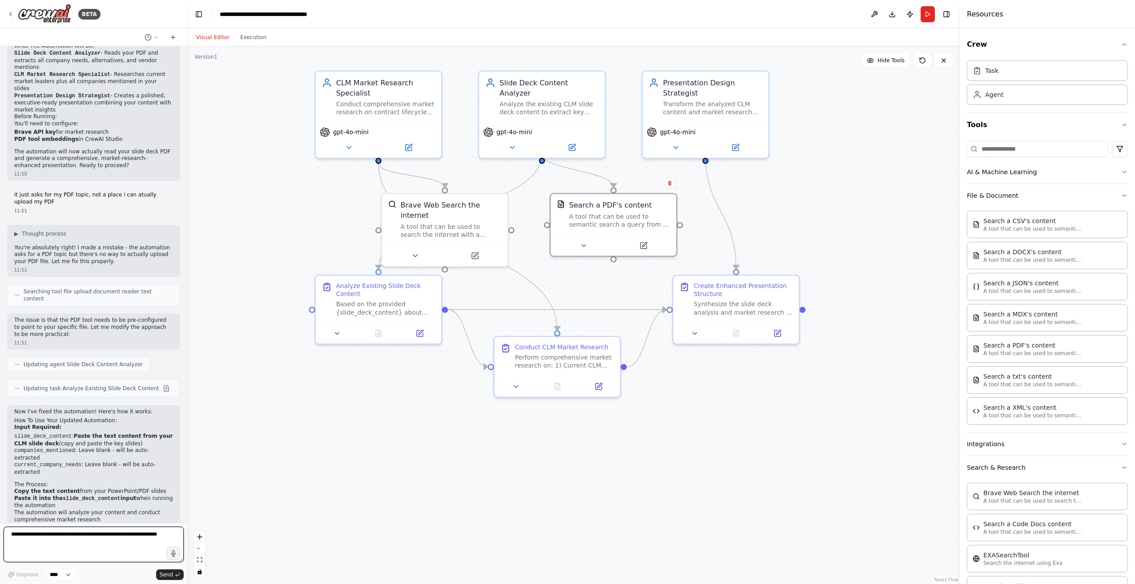
click at [130, 530] on textarea at bounding box center [94, 545] width 180 height 36
type textarea "**********"
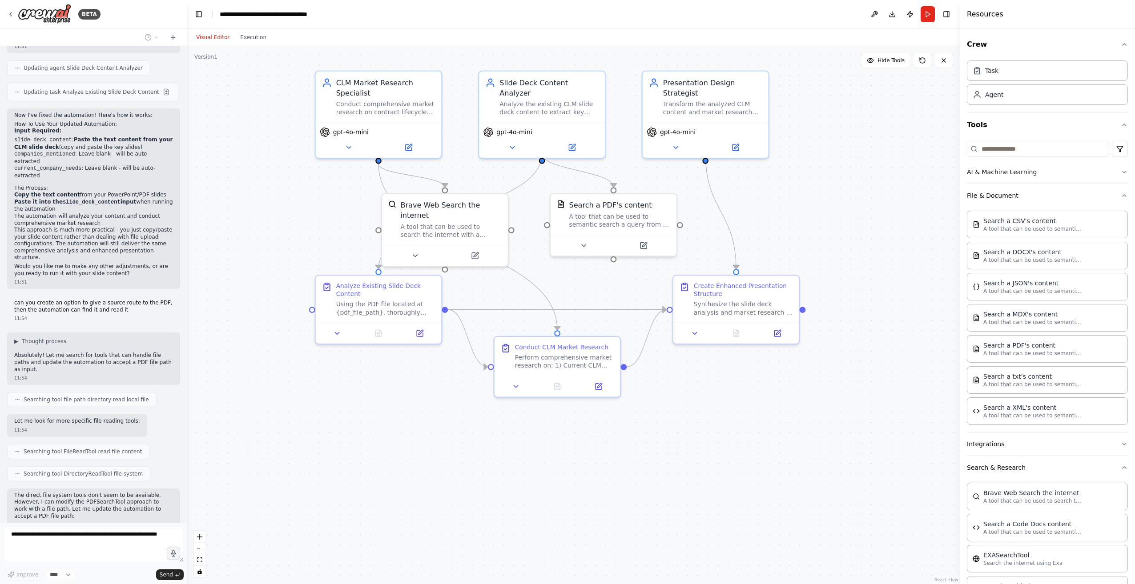
scroll to position [1531, 0]
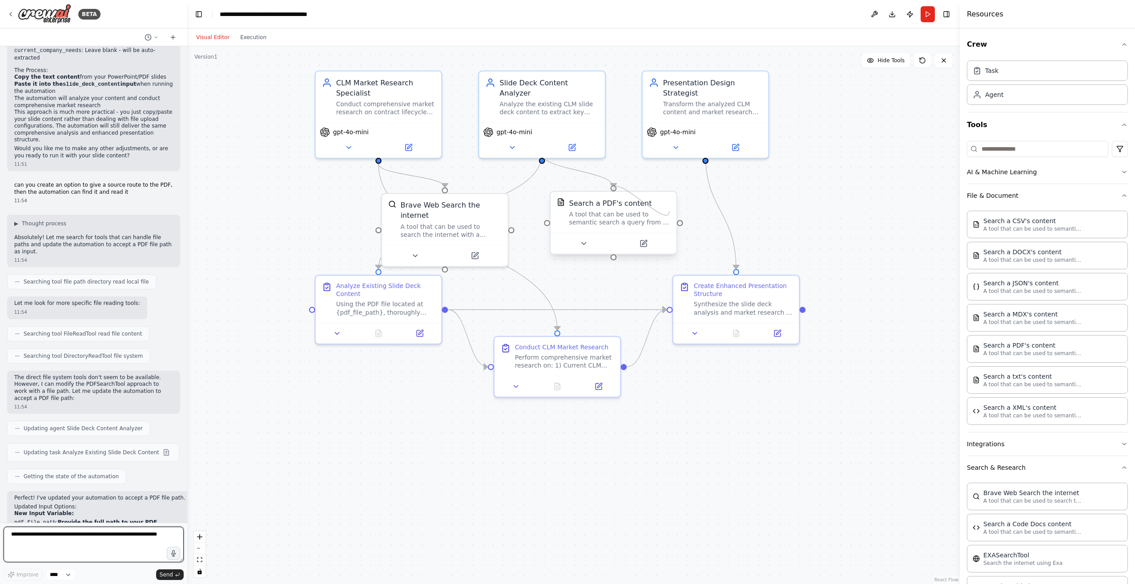
drag, startPoint x: 682, startPoint y: 225, endPoint x: 669, endPoint y: 210, distance: 19.2
click at [669, 211] on div "Search a PDF's content A tool that can be used to semantic search a query from …" at bounding box center [614, 223] width 128 height 64
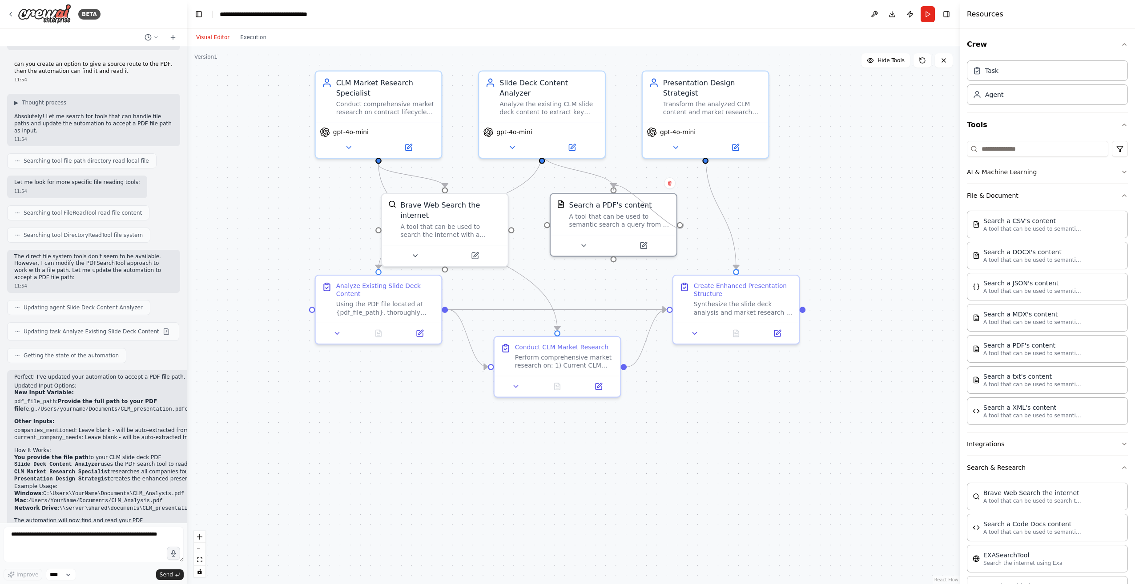
click at [684, 224] on div ".deletable-edge-delete-btn { width: 20px; height: 20px; border: 0px solid #ffff…" at bounding box center [573, 315] width 773 height 538
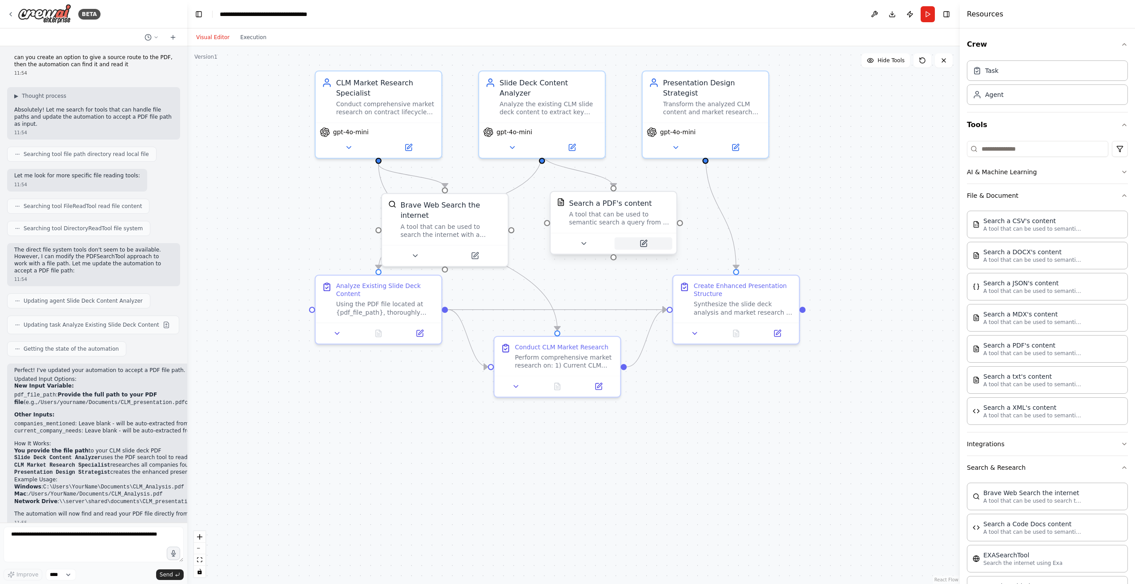
scroll to position [1767, 0]
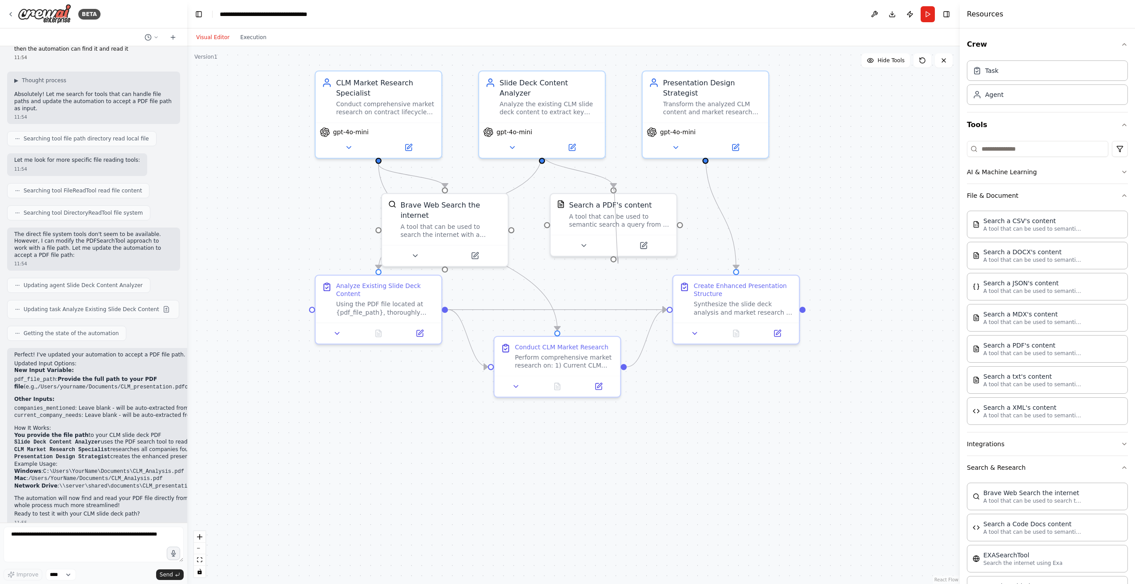
drag, startPoint x: 614, startPoint y: 259, endPoint x: 618, endPoint y: 258, distance: 4.8
click at [618, 258] on div ".deletable-edge-delete-btn { width: 20px; height: 20px; border: 0px solid #ffff…" at bounding box center [573, 315] width 773 height 538
click at [595, 241] on button at bounding box center [584, 244] width 58 height 12
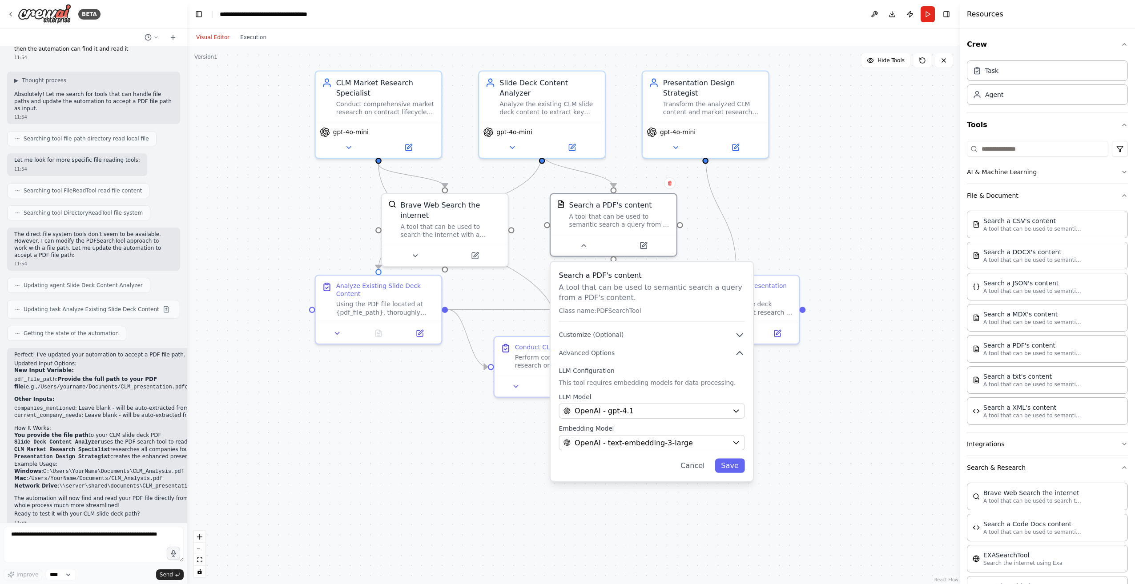
click at [405, 448] on div ".deletable-edge-delete-btn { width: 20px; height: 20px; border: 0px solid #ffff…" at bounding box center [573, 315] width 773 height 538
click at [419, 399] on div ".deletable-edge-delete-btn { width: 20px; height: 20px; border: 0px solid #ffff…" at bounding box center [573, 315] width 773 height 538
click at [804, 245] on div ".deletable-edge-delete-btn { width: 20px; height: 20px; border: 0px solid #ffff…" at bounding box center [573, 315] width 773 height 538
click at [702, 477] on div "Search a PDF's content A tool that can be used to semantic search a query from …" at bounding box center [652, 371] width 202 height 219
click at [695, 471] on button "Cancel" at bounding box center [692, 465] width 36 height 14
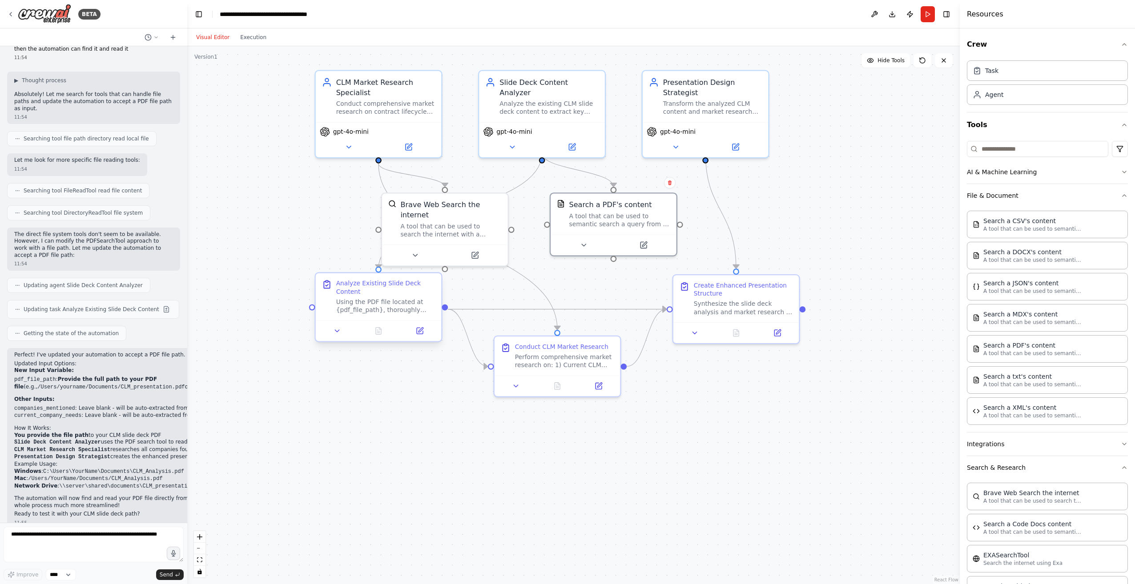
click at [342, 338] on div at bounding box center [379, 330] width 126 height 21
click at [339, 334] on icon at bounding box center [337, 331] width 8 height 8
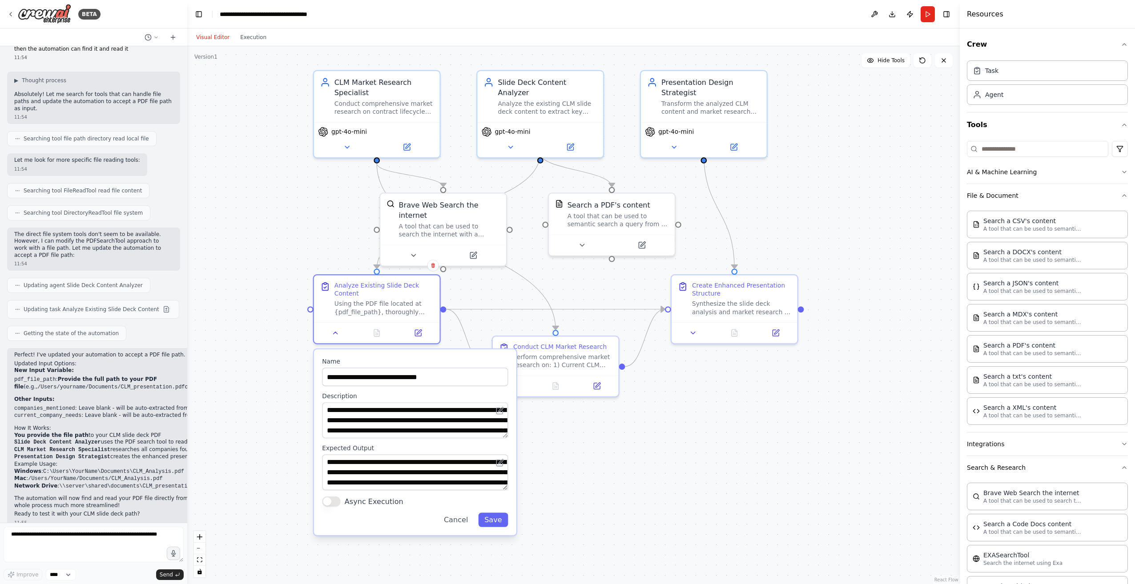
click at [582, 438] on div ".deletable-edge-delete-btn { width: 20px; height: 20px; border: 0px solid #ffff…" at bounding box center [573, 315] width 773 height 538
click at [923, 9] on button "Run" at bounding box center [928, 14] width 14 height 16
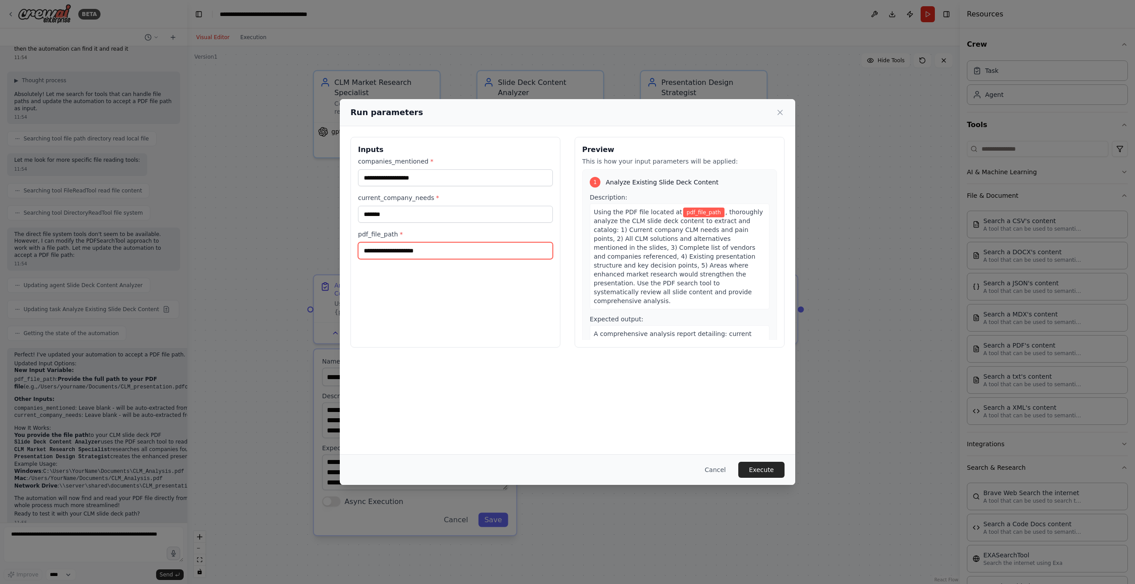
click at [427, 254] on input "pdf_file_path *" at bounding box center [455, 250] width 195 height 17
click at [415, 252] on input "pdf_file_path *" at bounding box center [455, 250] width 195 height 17
click at [485, 258] on input "*******" at bounding box center [455, 250] width 195 height 17
type input "**********"
click at [766, 470] on button "Execute" at bounding box center [761, 470] width 46 height 16
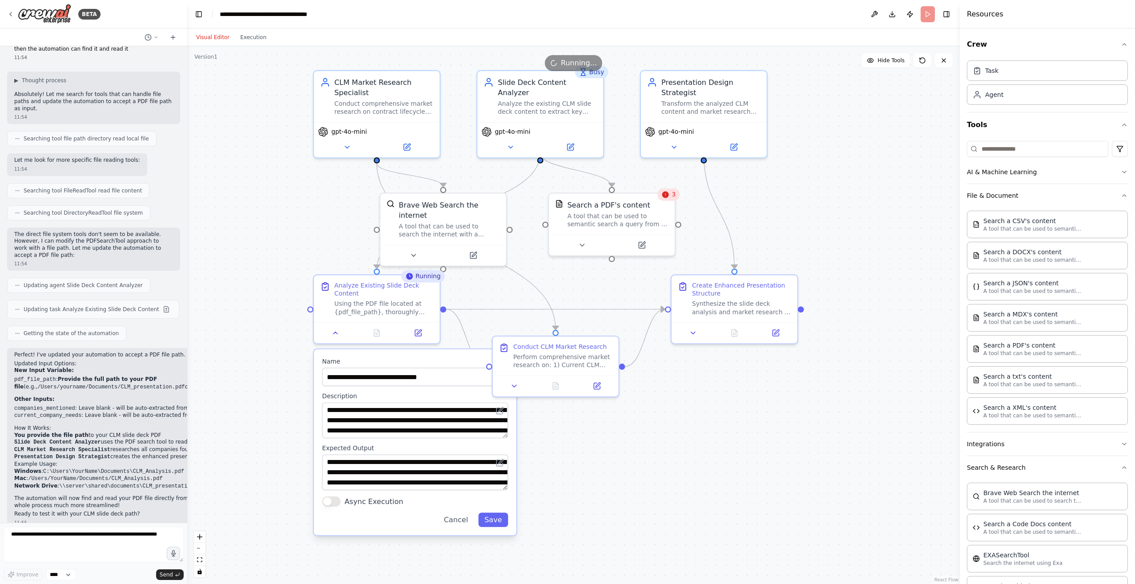
click at [930, 13] on header "**********" at bounding box center [573, 14] width 773 height 28
click at [242, 41] on button "Execution" at bounding box center [253, 37] width 37 height 11
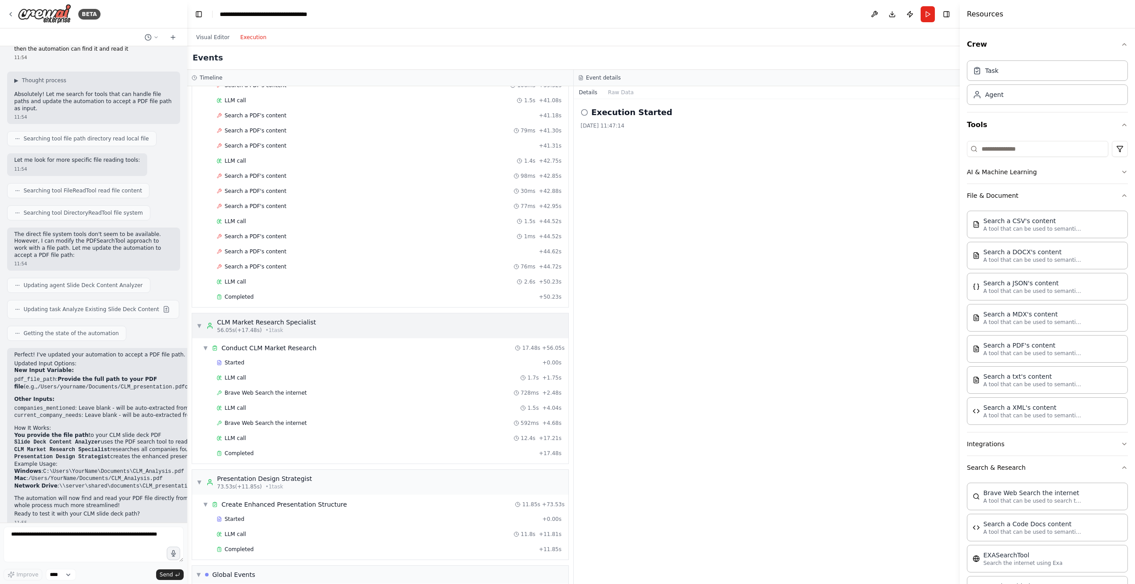
scroll to position [1477, 0]
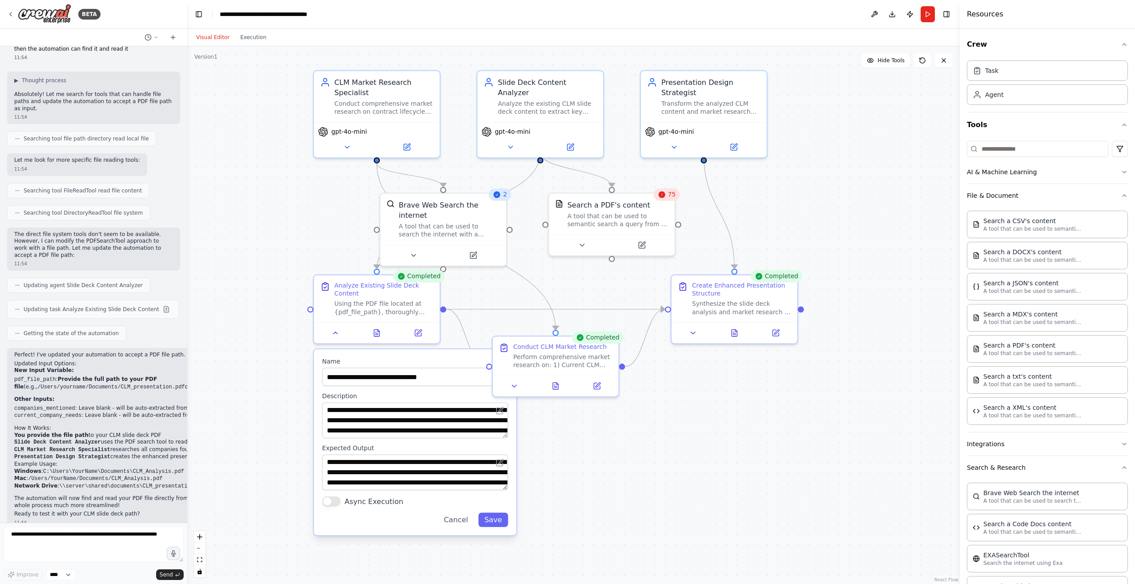
click at [210, 35] on button "Visual Editor" at bounding box center [213, 37] width 44 height 11
drag, startPoint x: 631, startPoint y: 443, endPoint x: 620, endPoint y: 451, distance: 13.4
click at [631, 444] on div ".deletable-edge-delete-btn { width: 20px; height: 20px; border: 0px solid #ffff…" at bounding box center [573, 315] width 773 height 538
click at [464, 526] on button "Cancel" at bounding box center [456, 521] width 36 height 14
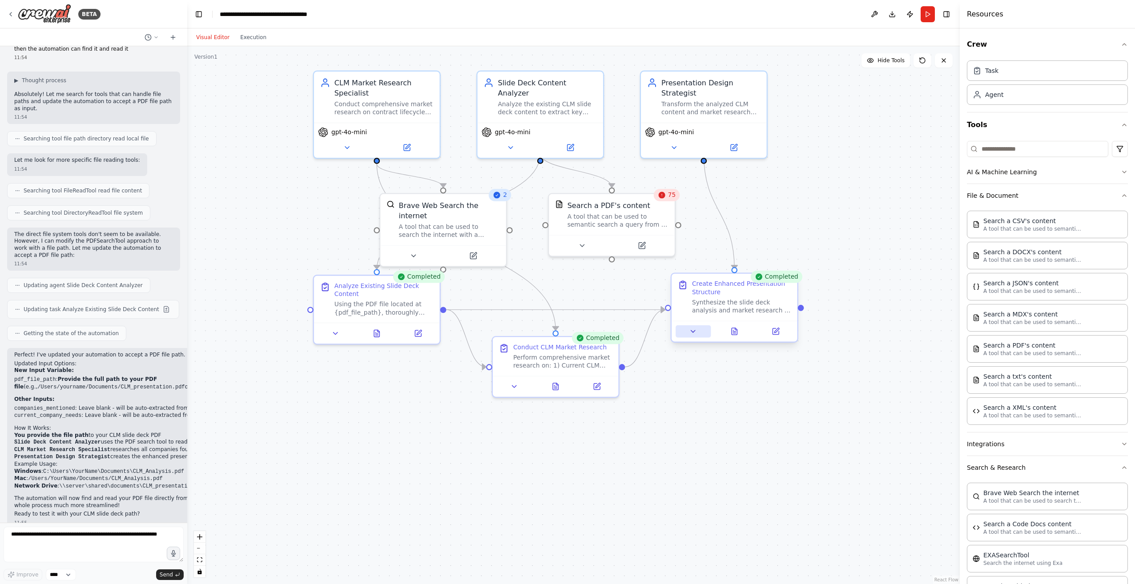
click at [700, 330] on button at bounding box center [693, 332] width 35 height 12
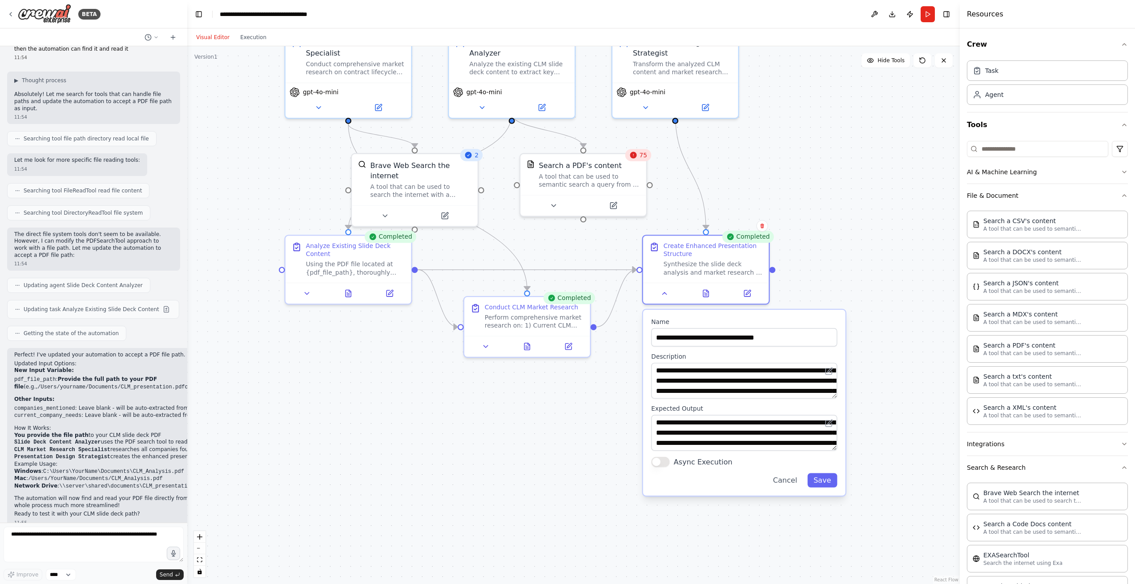
click at [642, 158] on span "75" at bounding box center [644, 155] width 8 height 8
click at [632, 159] on icon at bounding box center [633, 155] width 8 height 8
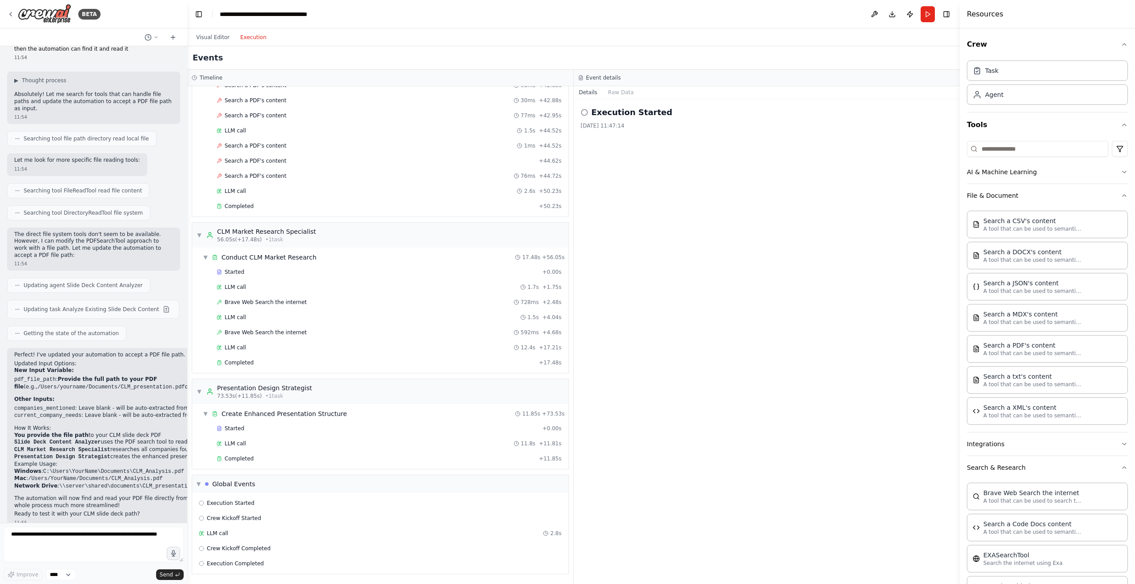
click at [247, 35] on button "Execution" at bounding box center [253, 37] width 37 height 11
